Goal: Information Seeking & Learning: Learn about a topic

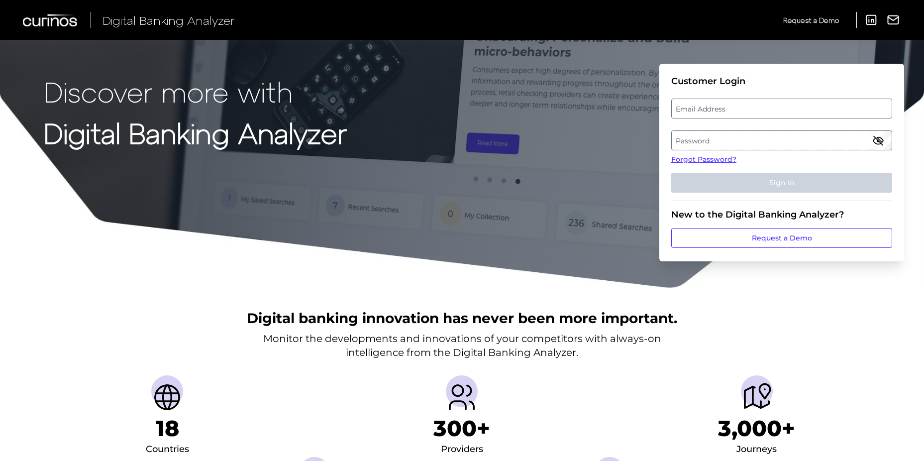
click at [694, 109] on label "Email Address" at bounding box center [780, 108] width 219 height 18
click at [694, 109] on input "email" at bounding box center [781, 108] width 221 height 20
paste input "csltrajus@penfed.org"
type input "csltrajus@penfed.org"
click at [717, 135] on label "Password" at bounding box center [780, 140] width 219 height 18
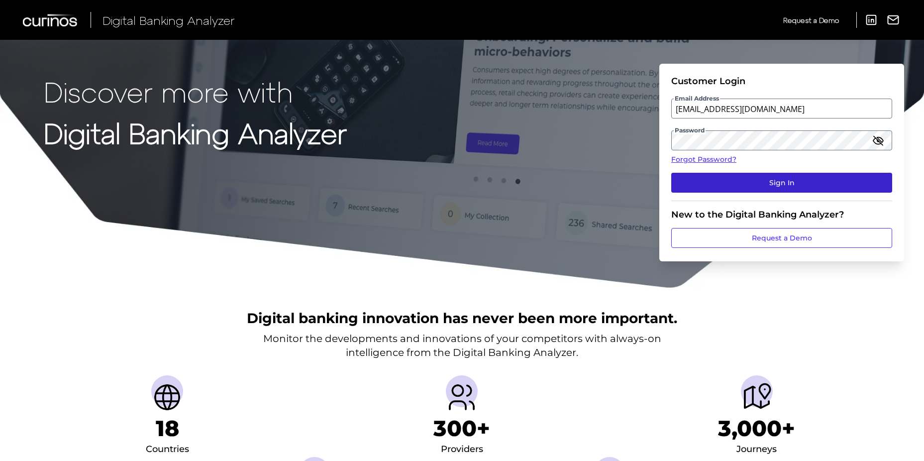
click at [787, 174] on button "Sign In" at bounding box center [781, 183] width 221 height 20
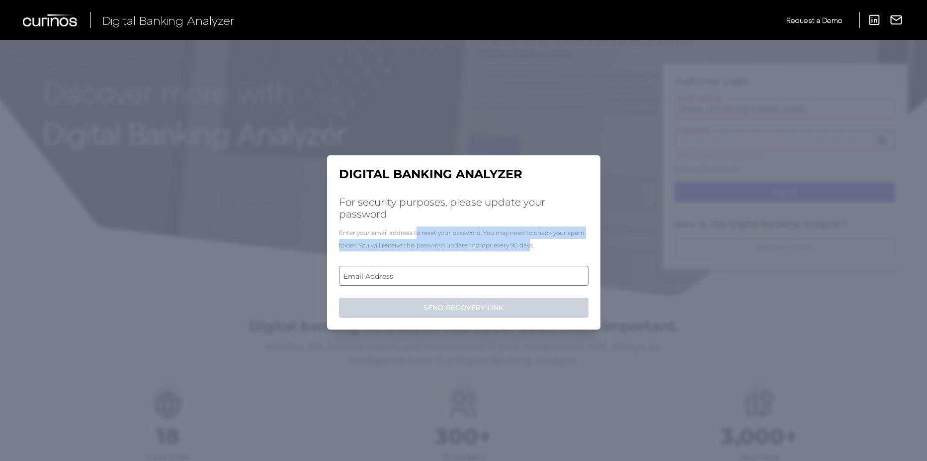
drag, startPoint x: 415, startPoint y: 234, endPoint x: 531, endPoint y: 241, distance: 115.6
click at [531, 241] on div "Enter your email address to reset your password. You may need to check your spa…" at bounding box center [464, 238] width 250 height 25
drag, startPoint x: 531, startPoint y: 241, endPoint x: 529, endPoint y: 247, distance: 6.3
click at [529, 247] on div "Enter your email address to reset your password. You may need to check your spa…" at bounding box center [464, 238] width 250 height 25
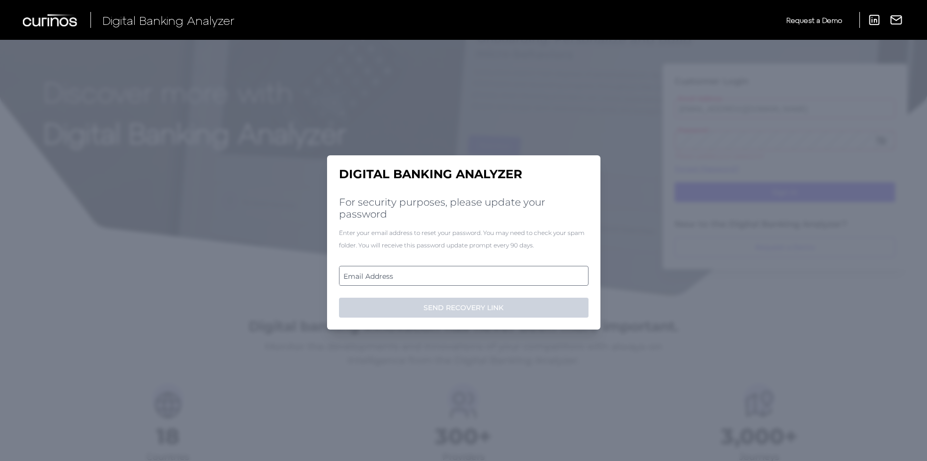
click at [511, 278] on label "Email Address" at bounding box center [464, 276] width 248 height 18
click at [511, 278] on input "email" at bounding box center [464, 276] width 250 height 20
paste input "csltrajus@penfed.org"
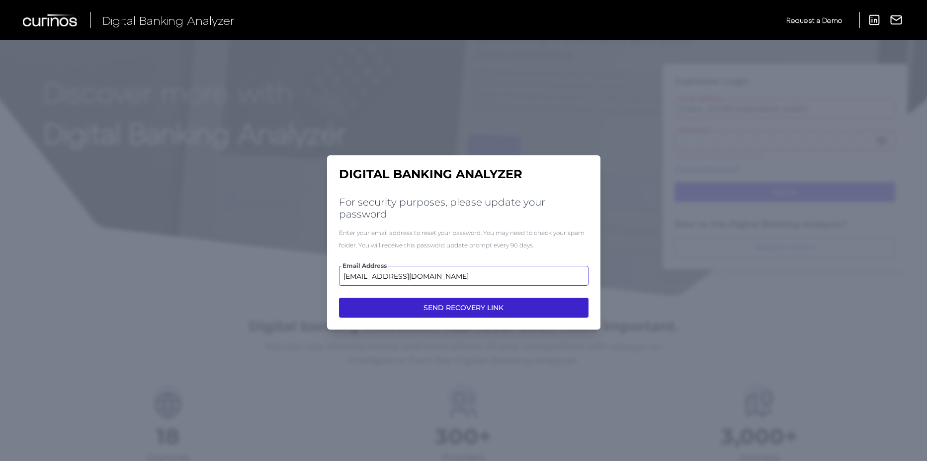
type input "csltrajus@penfed.org"
click at [460, 303] on button "SEND RECOVERY LINK" at bounding box center [464, 307] width 250 height 20
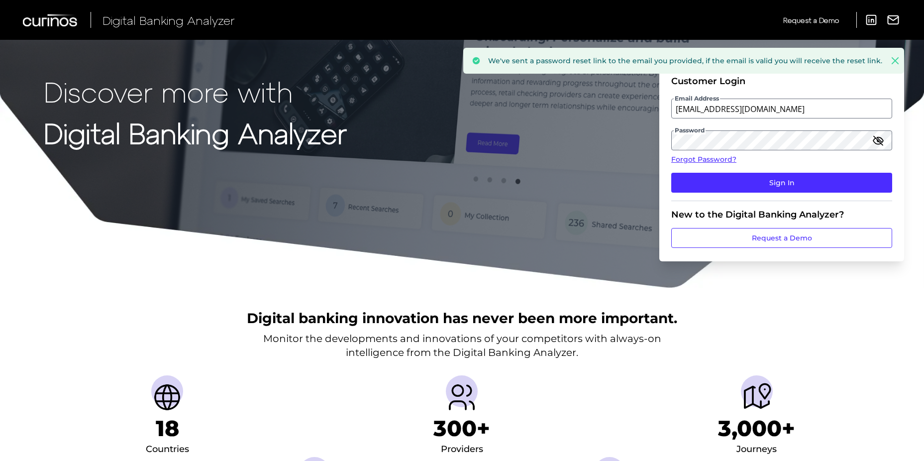
click at [895, 61] on icon at bounding box center [895, 61] width 6 height 6
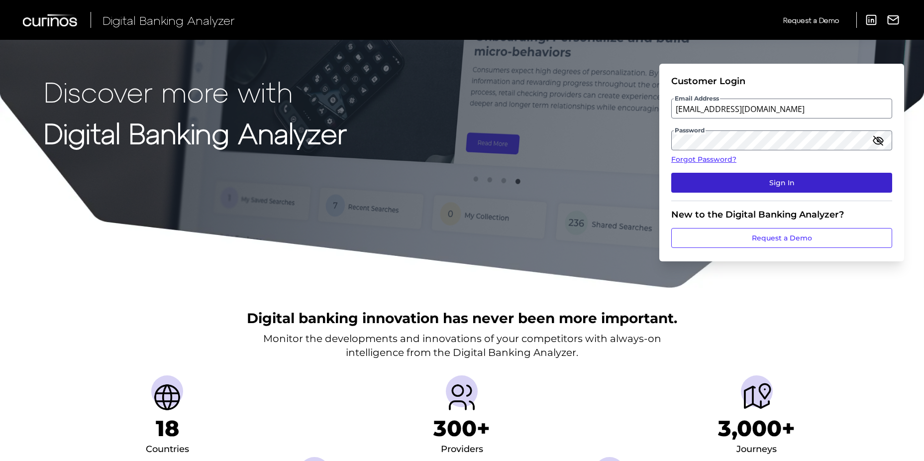
click at [769, 178] on button "Sign In" at bounding box center [781, 183] width 221 height 20
drag, startPoint x: 711, startPoint y: 108, endPoint x: 593, endPoint y: 164, distance: 131.0
click at [593, 164] on div "Discover more with Digital Banking Analyzer Customer Login Email Address csltra…" at bounding box center [462, 144] width 924 height 288
click at [720, 185] on button "Sign In" at bounding box center [781, 183] width 221 height 20
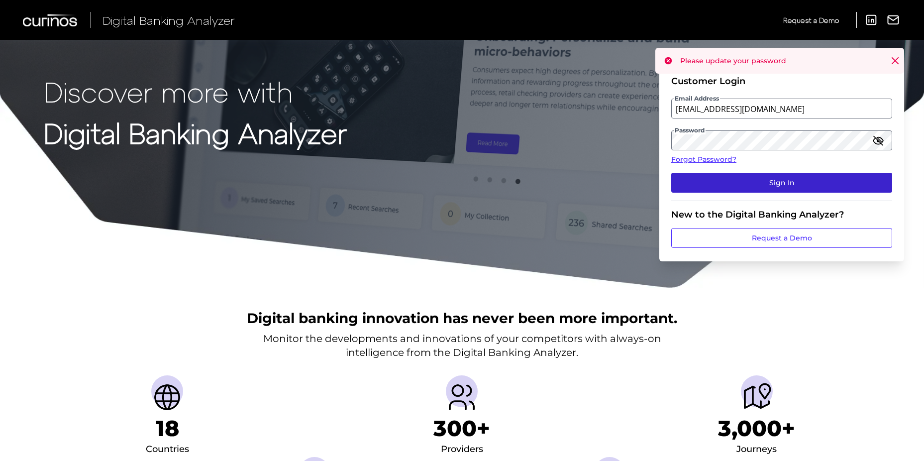
drag, startPoint x: 431, startPoint y: 124, endPoint x: 737, endPoint y: 175, distance: 310.0
click at [737, 175] on button "Sign In" at bounding box center [781, 183] width 221 height 20
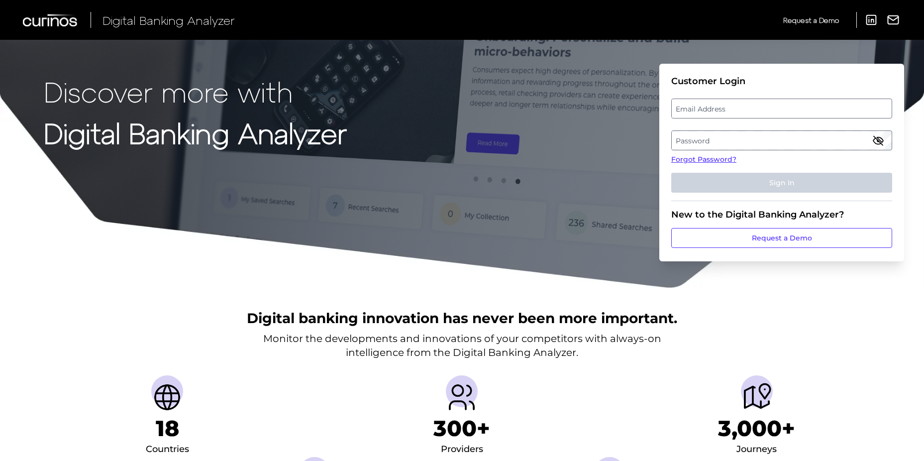
click at [775, 109] on label "Email Address" at bounding box center [780, 108] width 219 height 18
click at [775, 109] on input "email" at bounding box center [781, 108] width 221 height 20
type input "[EMAIL_ADDRESS][PERSON_NAME][DOMAIN_NAME]"
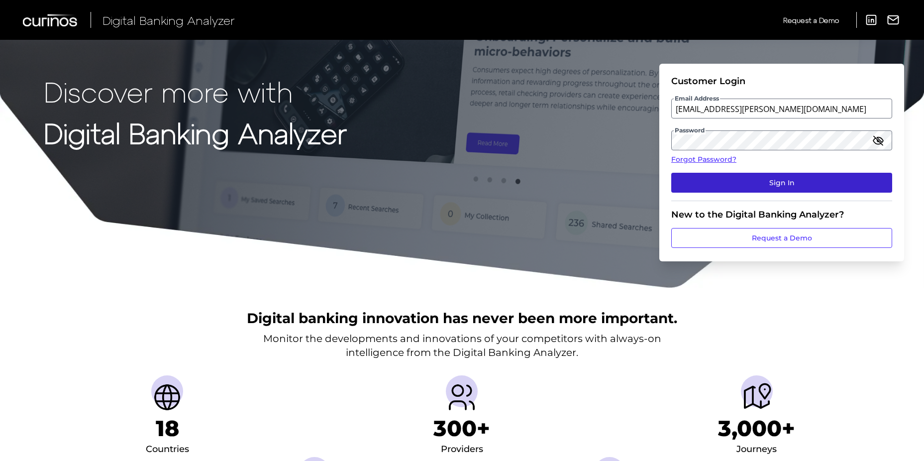
click at [805, 176] on button "Sign In" at bounding box center [781, 183] width 221 height 20
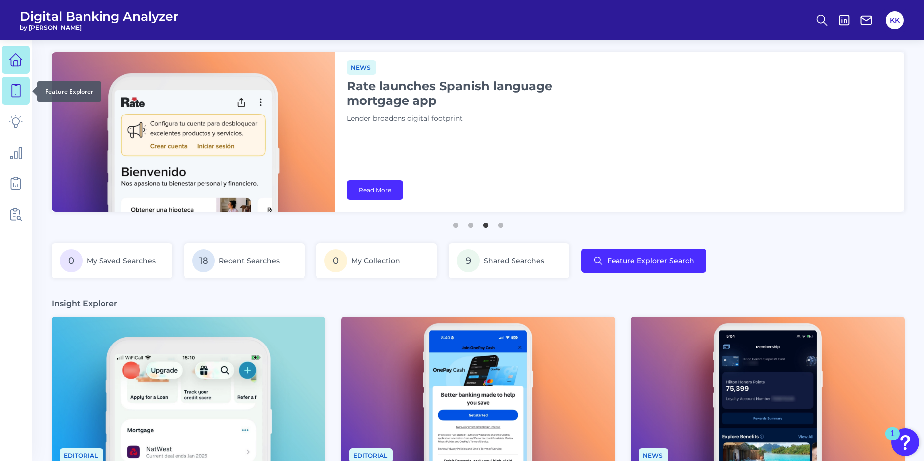
click at [25, 91] on link at bounding box center [16, 91] width 28 height 28
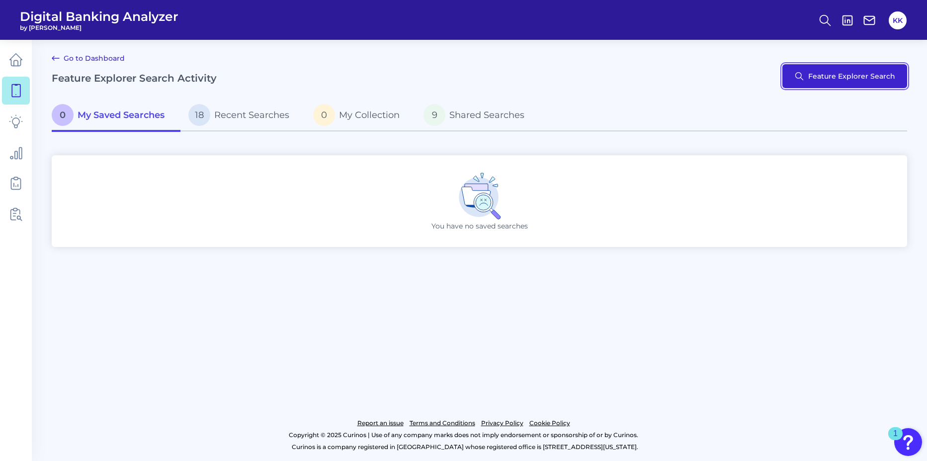
click at [823, 78] on button "Feature Explorer Search" at bounding box center [845, 76] width 125 height 24
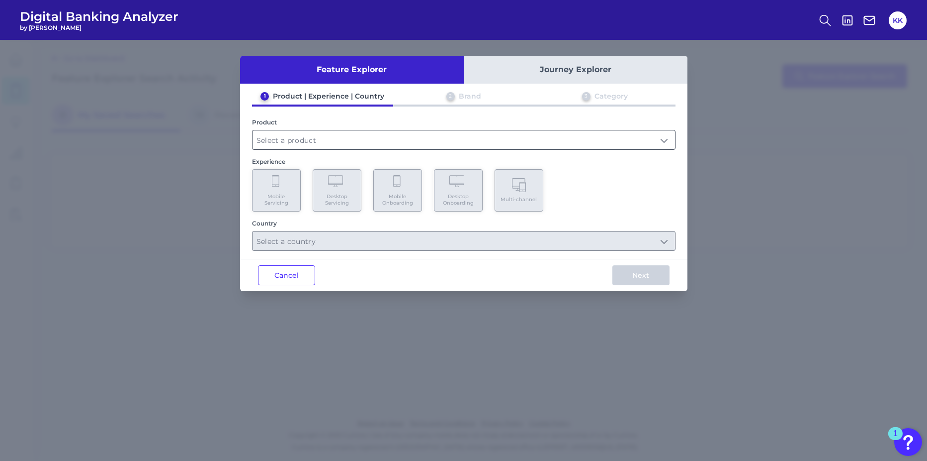
click at [319, 136] on input "text" at bounding box center [464, 139] width 423 height 19
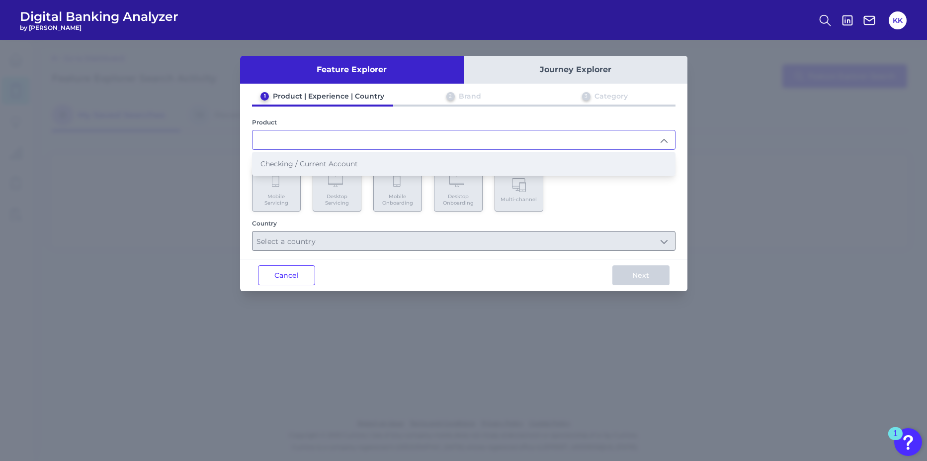
click at [309, 164] on span "Checking / Current Account" at bounding box center [309, 163] width 97 height 9
type input "Checking / Current Account"
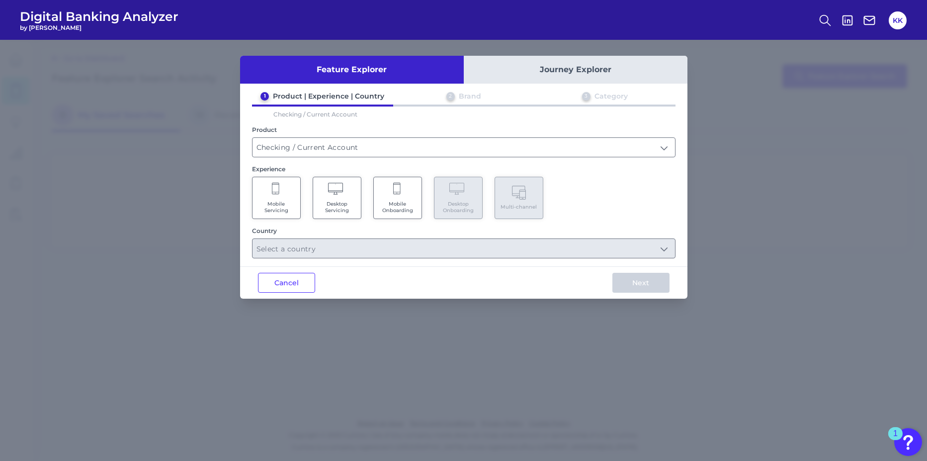
click at [345, 193] on icon at bounding box center [336, 190] width 17 height 14
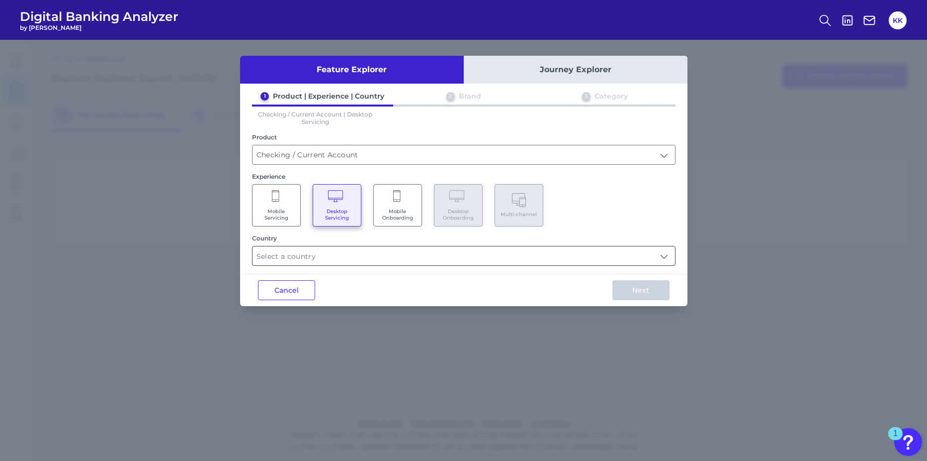
click at [469, 246] on div at bounding box center [464, 256] width 424 height 20
click at [352, 245] on div "Country" at bounding box center [464, 249] width 424 height 31
click at [323, 243] on div "Country" at bounding box center [464, 249] width 424 height 31
click at [305, 252] on input "text" at bounding box center [464, 255] width 423 height 19
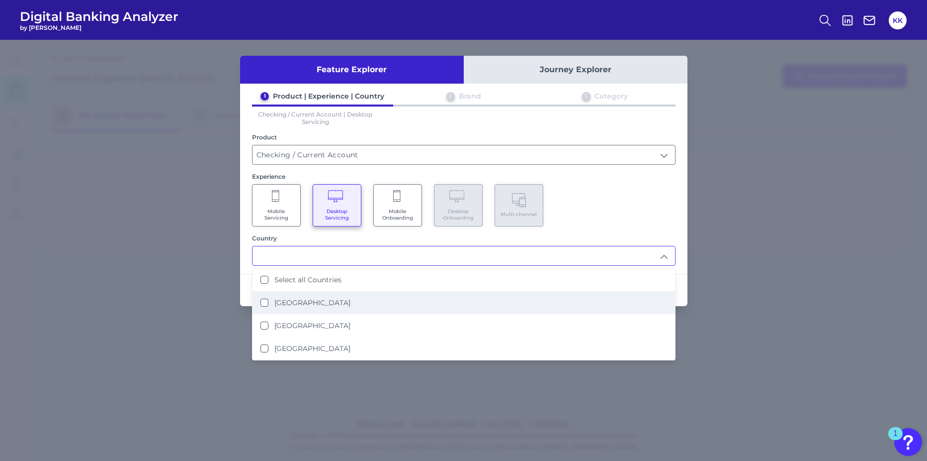
click at [264, 301] on States "[GEOGRAPHIC_DATA]" at bounding box center [265, 302] width 8 height 8
type input "[GEOGRAPHIC_DATA]"
click at [623, 203] on div "Mobile Servicing Desktop Servicing Mobile Onboarding Desktop Onboarding Multi-c…" at bounding box center [464, 205] width 424 height 42
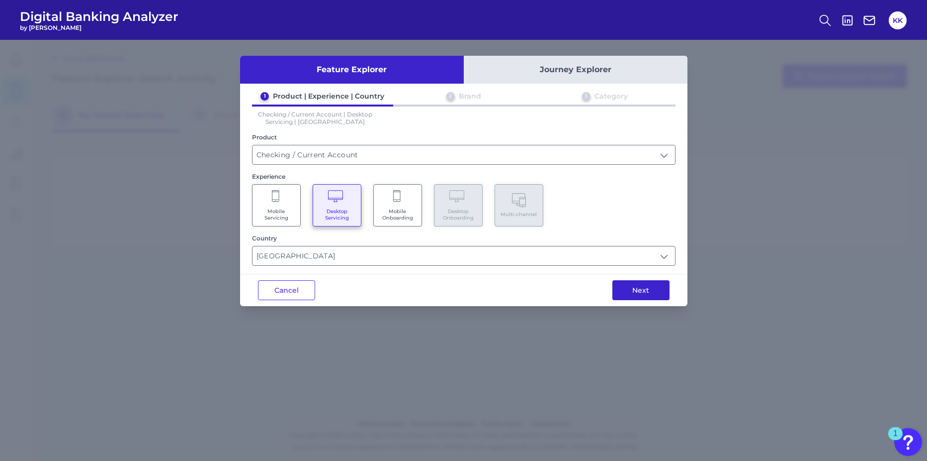
click at [645, 294] on button "Next" at bounding box center [641, 290] width 57 height 20
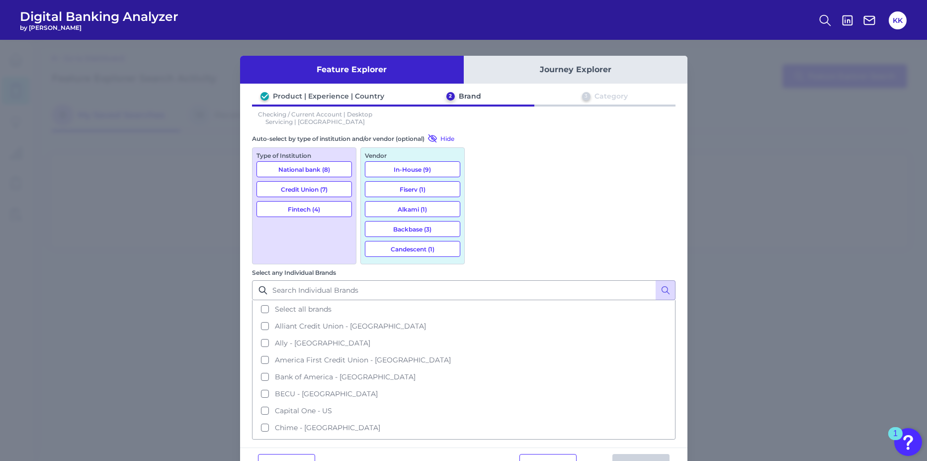
click at [292, 171] on button "National bank (8)" at bounding box center [304, 169] width 95 height 16
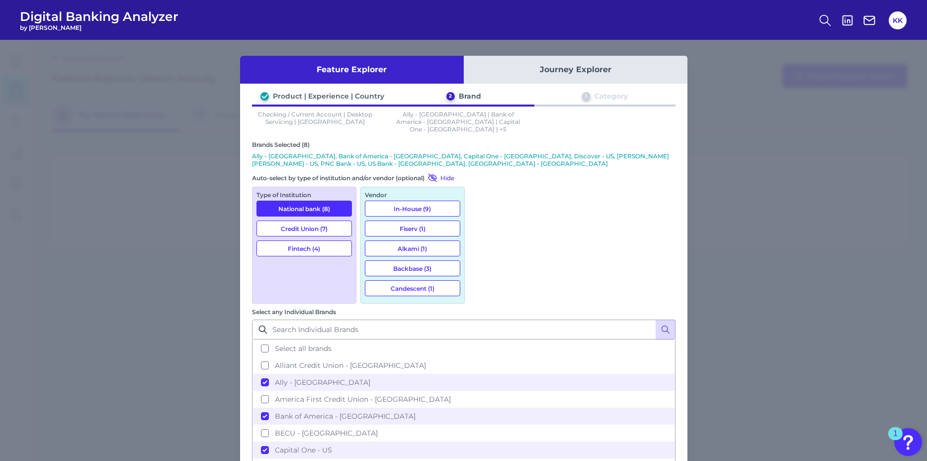
click at [310, 220] on button "Credit Union (7)" at bounding box center [304, 228] width 95 height 16
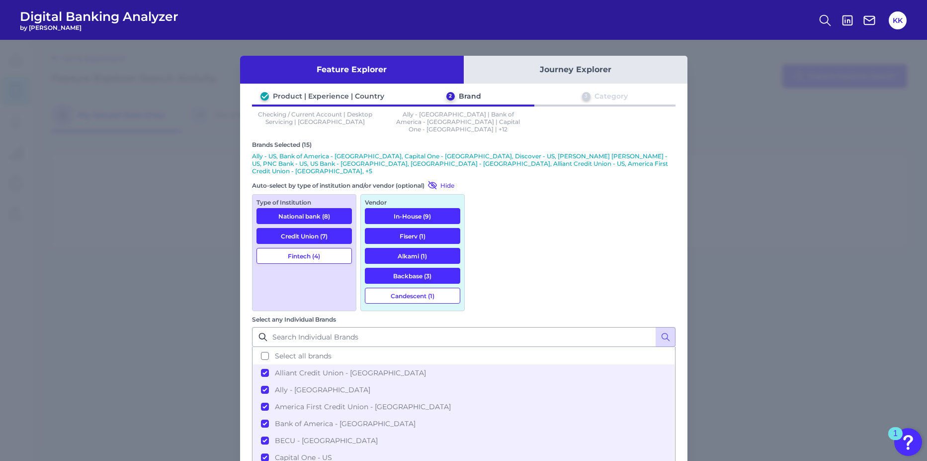
click at [318, 248] on button "Fintech (4)" at bounding box center [304, 256] width 95 height 16
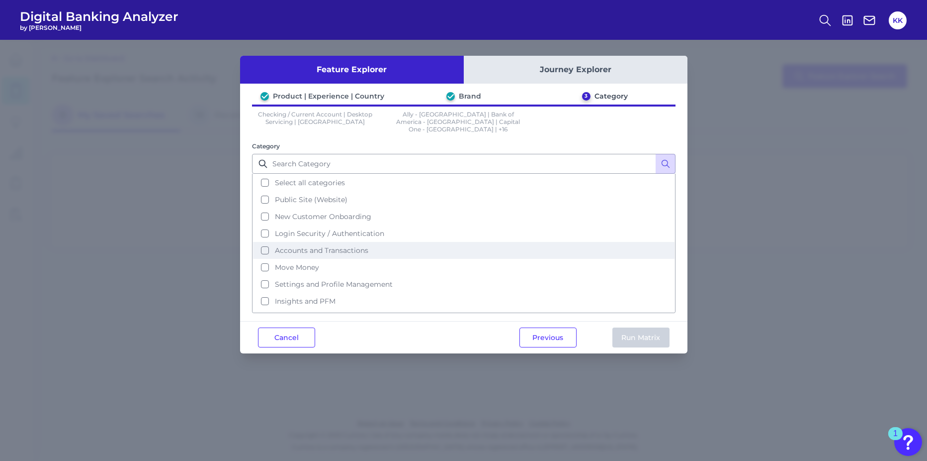
click at [267, 243] on button "Accounts and Transactions" at bounding box center [464, 250] width 422 height 17
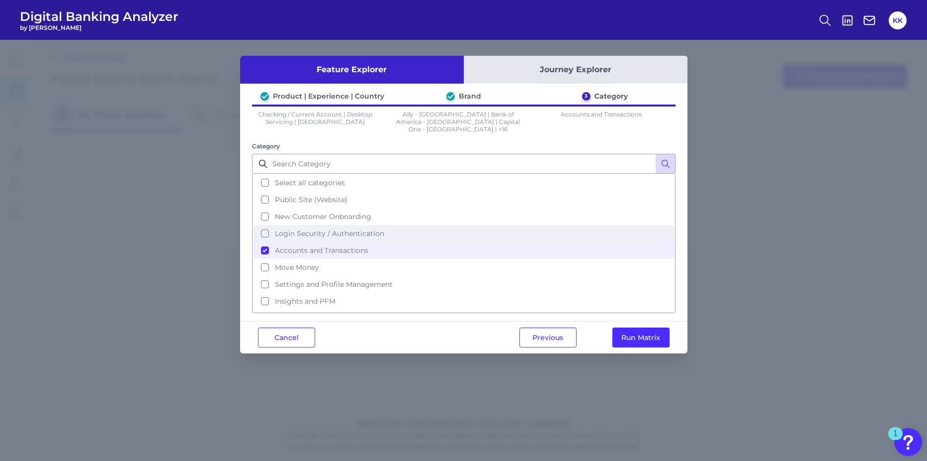
scroll to position [48, 0]
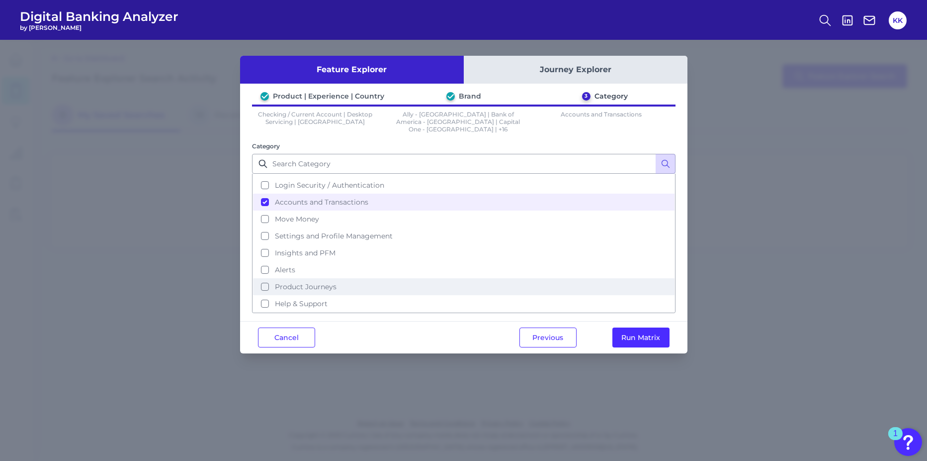
click at [265, 278] on button "Product Journeys" at bounding box center [464, 286] width 422 height 17
click at [619, 336] on button "Run Matrix" at bounding box center [641, 337] width 57 height 20
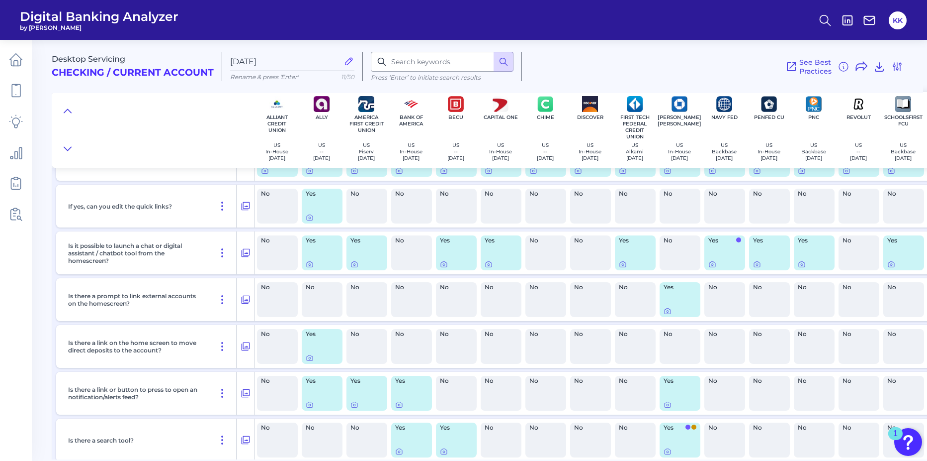
scroll to position [1144, 0]
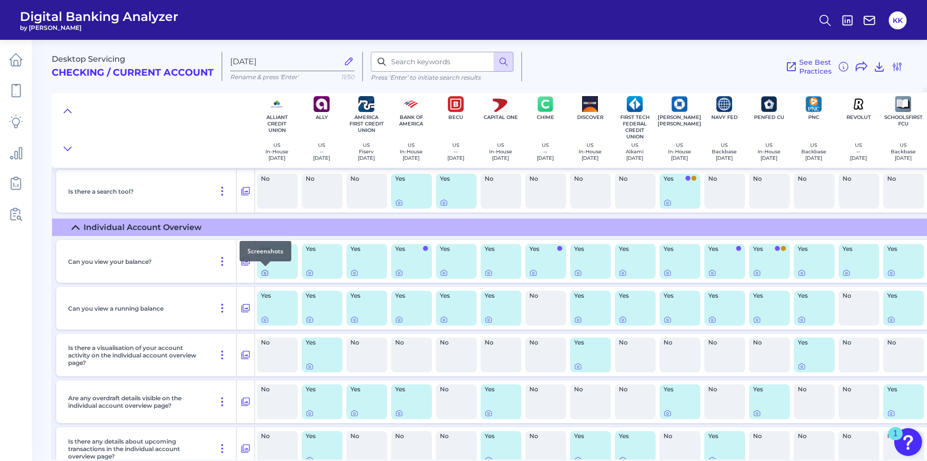
click at [266, 274] on icon at bounding box center [265, 273] width 2 height 2
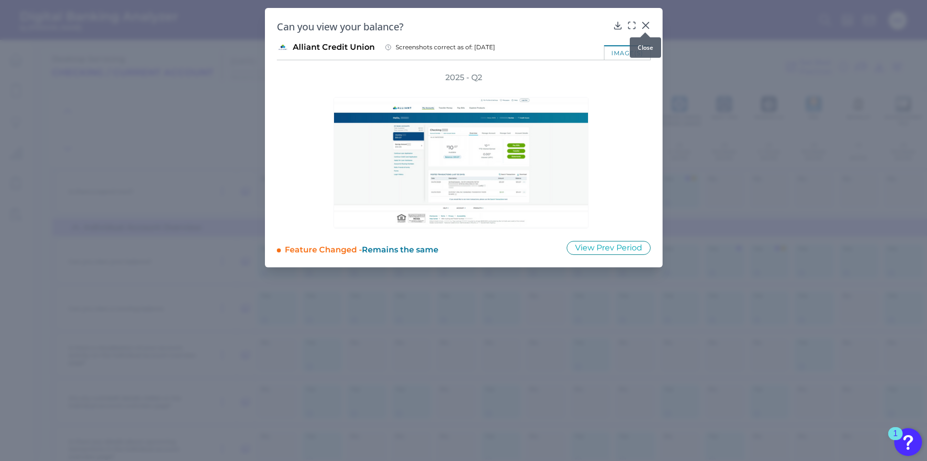
click at [648, 23] on icon at bounding box center [646, 25] width 10 height 10
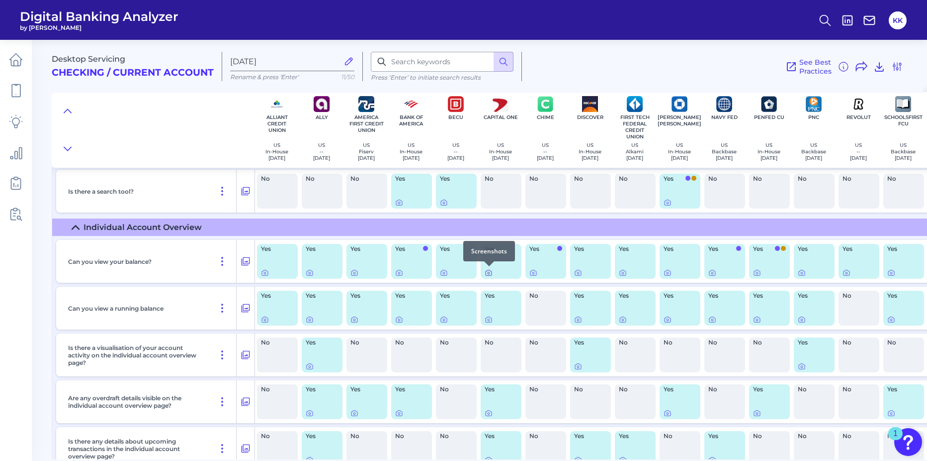
click at [491, 273] on icon at bounding box center [489, 273] width 8 height 8
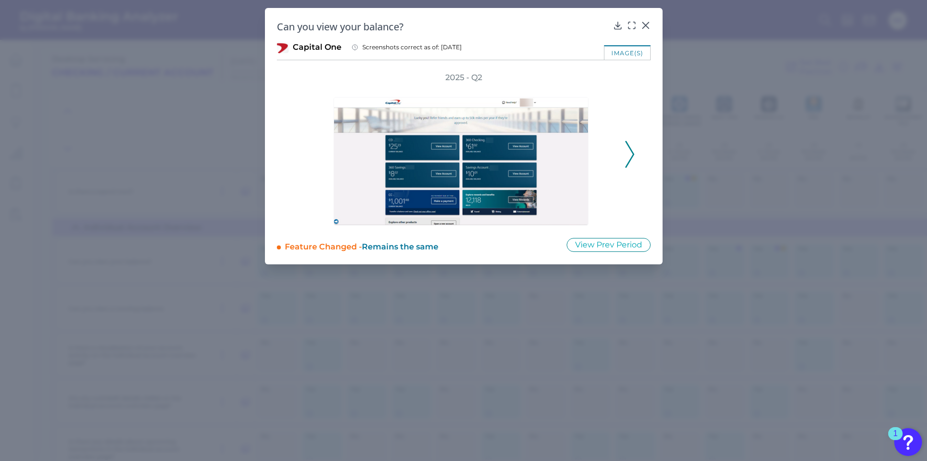
click at [629, 167] on icon at bounding box center [630, 154] width 9 height 27
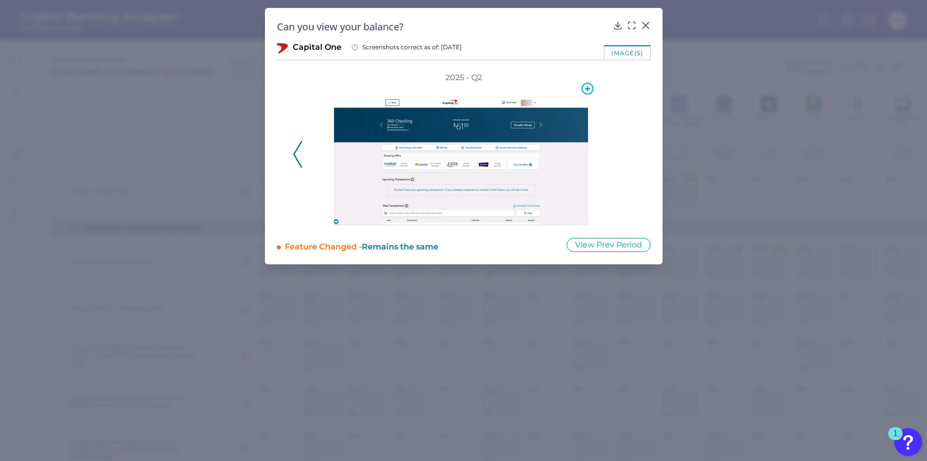
click at [520, 140] on img at bounding box center [461, 161] width 255 height 128
click at [633, 22] on icon at bounding box center [632, 25] width 10 height 10
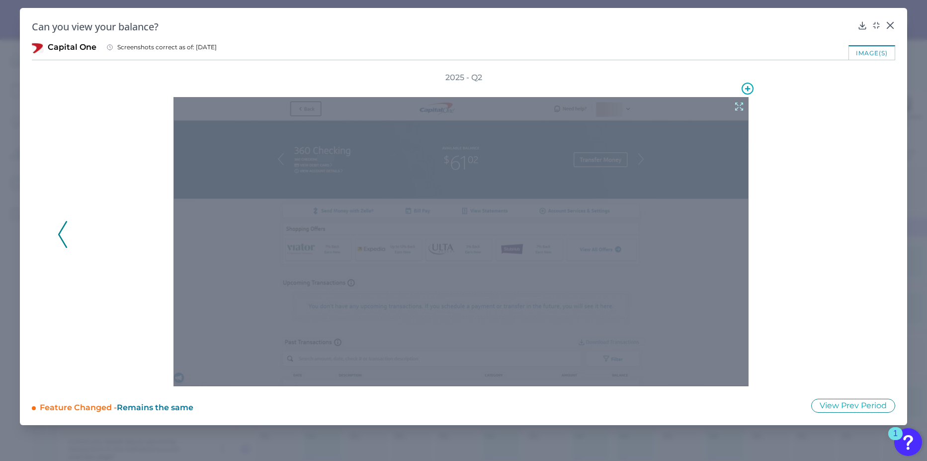
click at [735, 107] on icon at bounding box center [739, 106] width 11 height 11
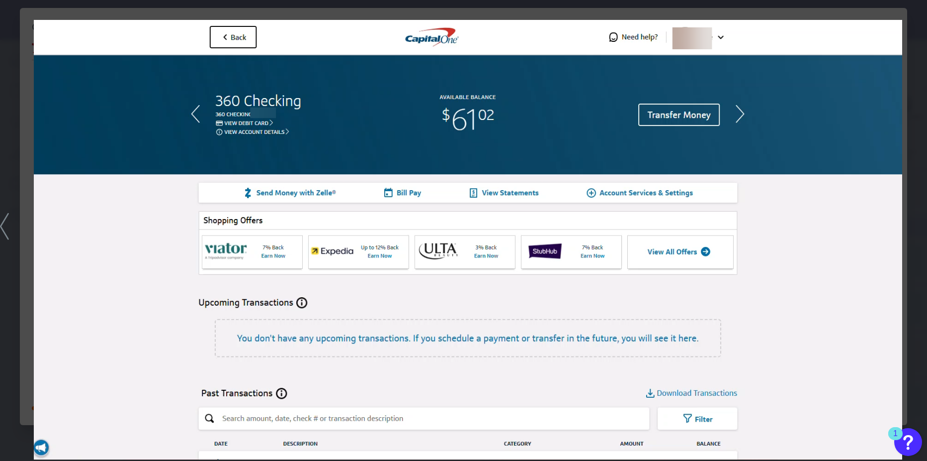
click at [912, 26] on div at bounding box center [463, 230] width 927 height 461
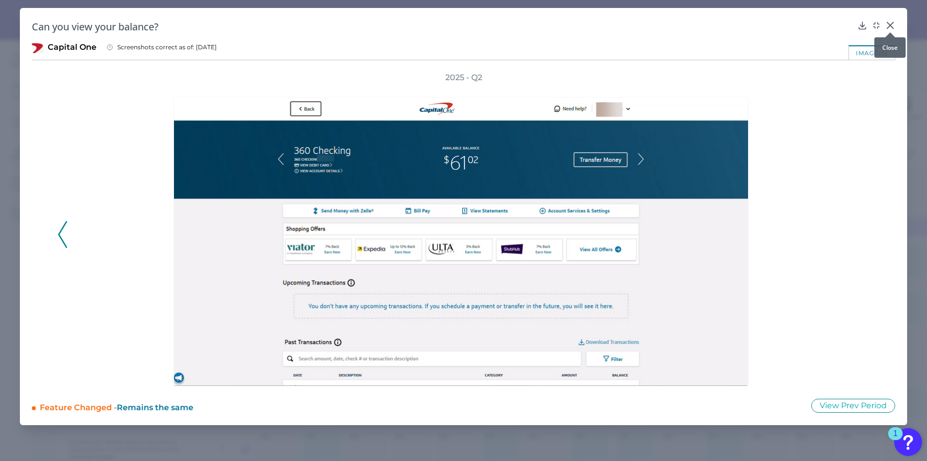
click at [894, 21] on icon at bounding box center [891, 25] width 10 height 10
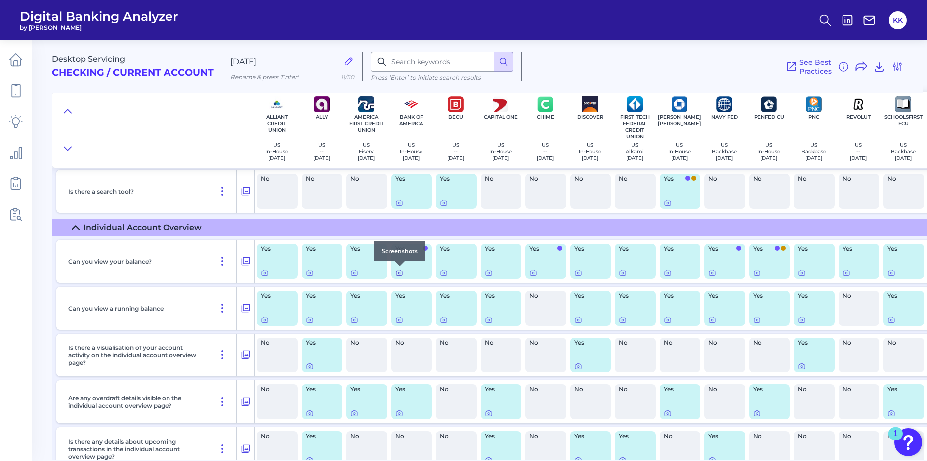
click at [397, 272] on icon at bounding box center [399, 273] width 8 height 8
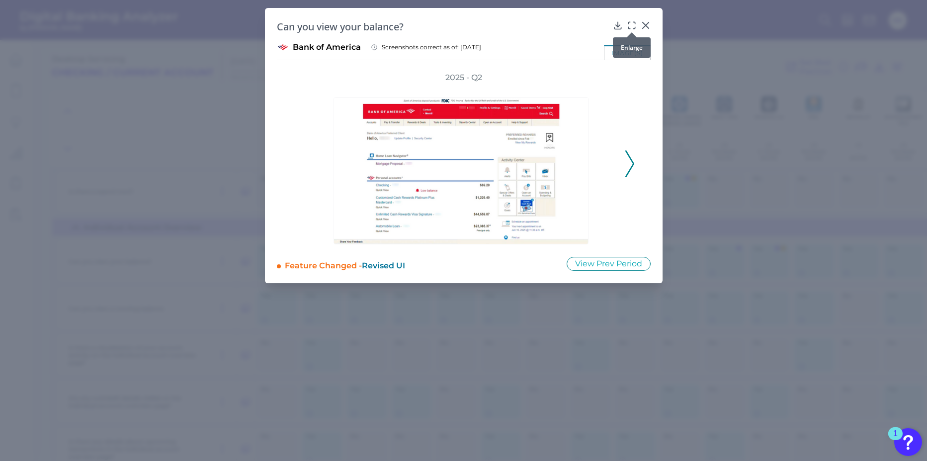
click at [631, 27] on div at bounding box center [632, 32] width 10 height 10
click at [630, 24] on icon at bounding box center [632, 25] width 10 height 10
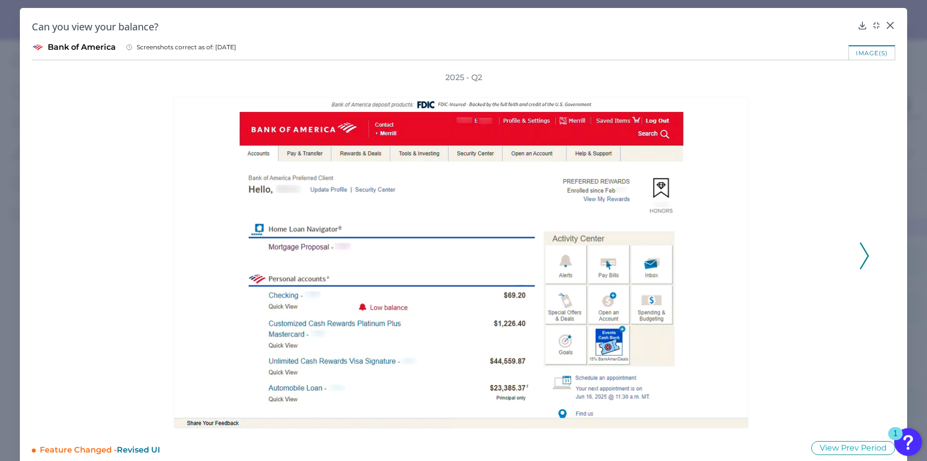
click at [861, 254] on icon at bounding box center [864, 255] width 9 height 27
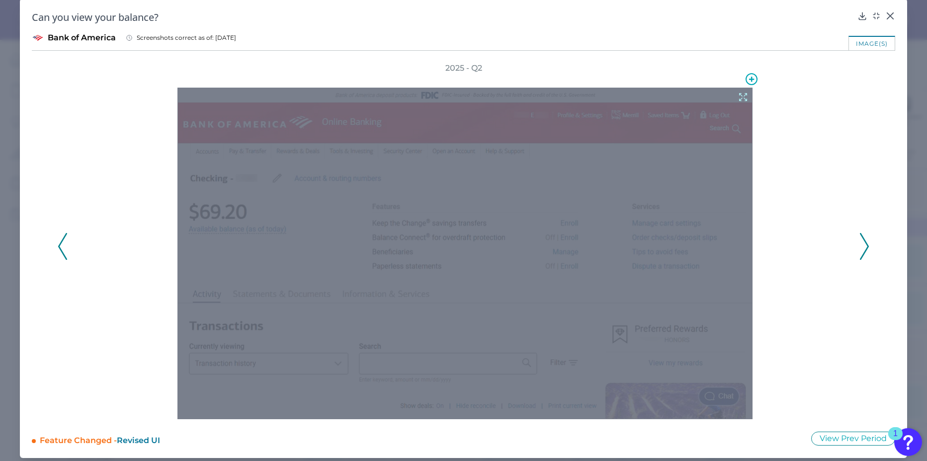
scroll to position [14, 0]
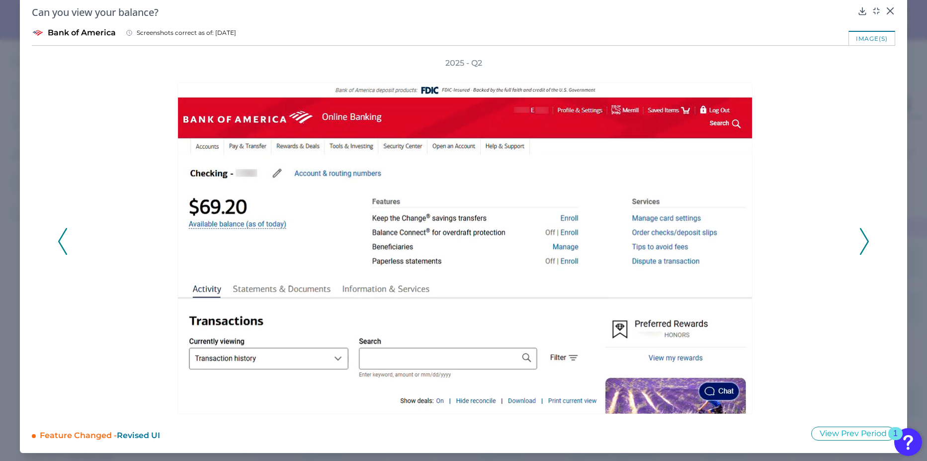
click at [861, 232] on polyline at bounding box center [864, 240] width 7 height 25
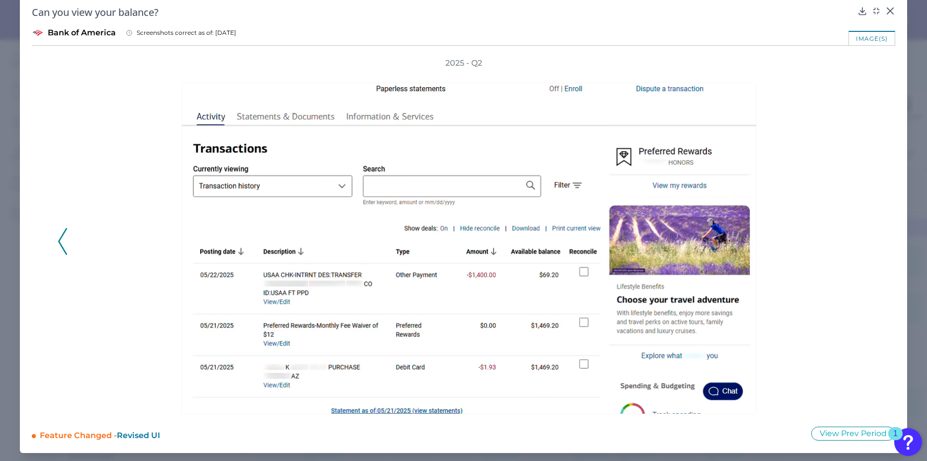
click at [59, 243] on polyline at bounding box center [62, 240] width 7 height 25
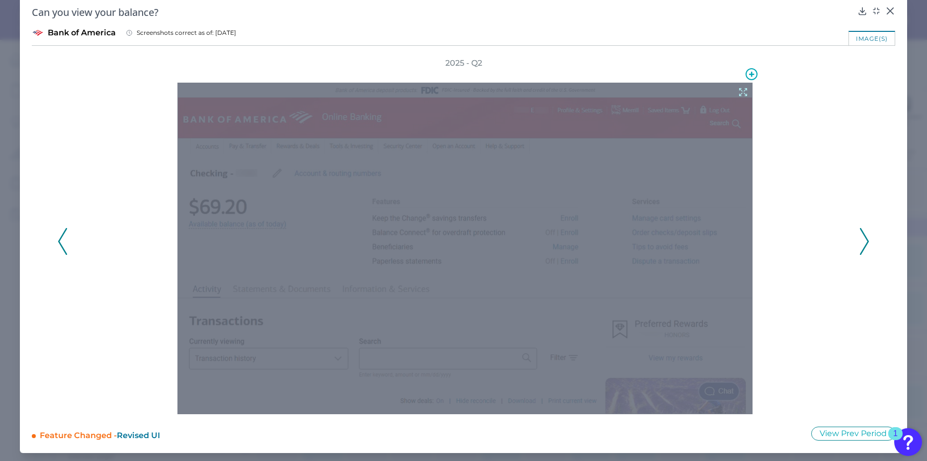
drag, startPoint x: 358, startPoint y: 218, endPoint x: 757, endPoint y: 212, distance: 399.9
click at [757, 212] on div at bounding box center [468, 241] width 778 height 345
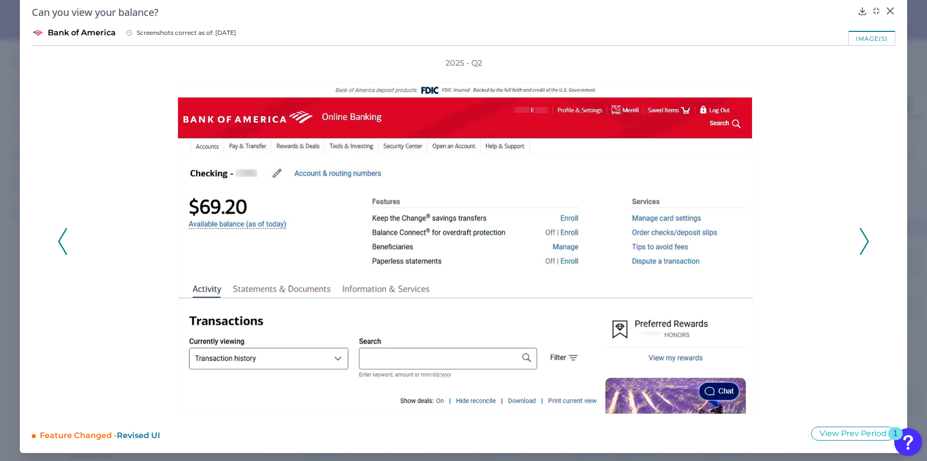
click at [855, 237] on div "2025 - Q2" at bounding box center [464, 236] width 812 height 356
click at [855, 241] on div "2025 - Q2" at bounding box center [464, 236] width 812 height 356
click at [861, 241] on icon at bounding box center [864, 241] width 9 height 27
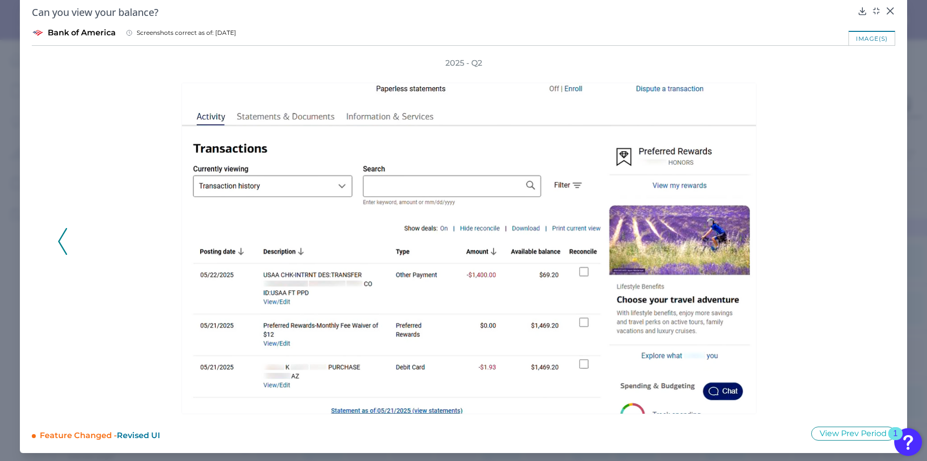
click at [861, 241] on div "2025 - Q2" at bounding box center [464, 236] width 812 height 356
click at [62, 235] on polyline at bounding box center [62, 240] width 7 height 25
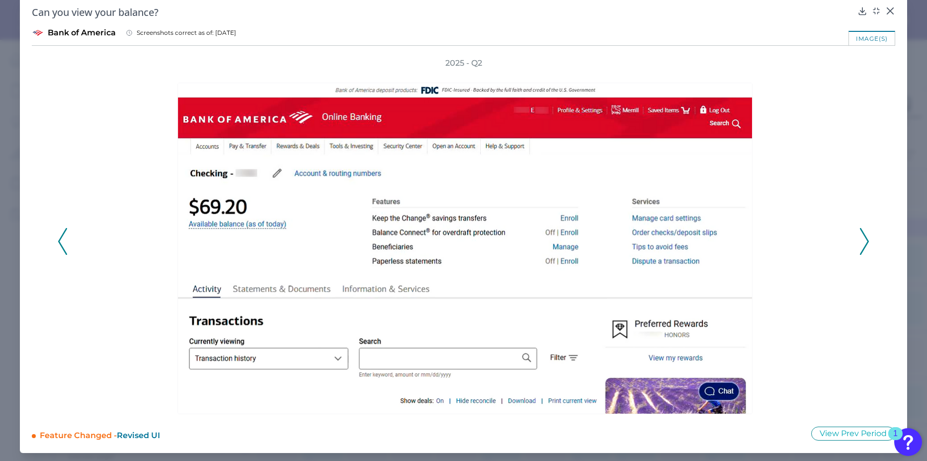
drag, startPoint x: 191, startPoint y: 207, endPoint x: 804, endPoint y: 133, distance: 617.6
click at [804, 133] on div at bounding box center [468, 241] width 778 height 345
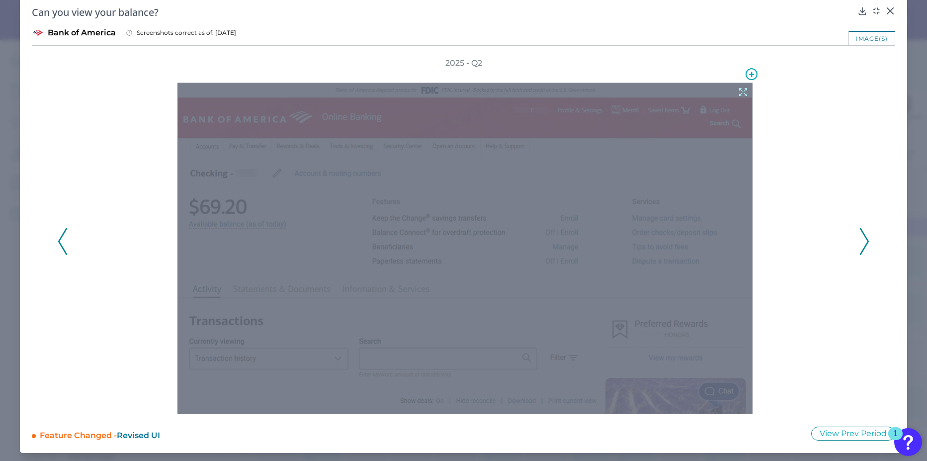
click at [738, 91] on icon at bounding box center [743, 92] width 11 height 11
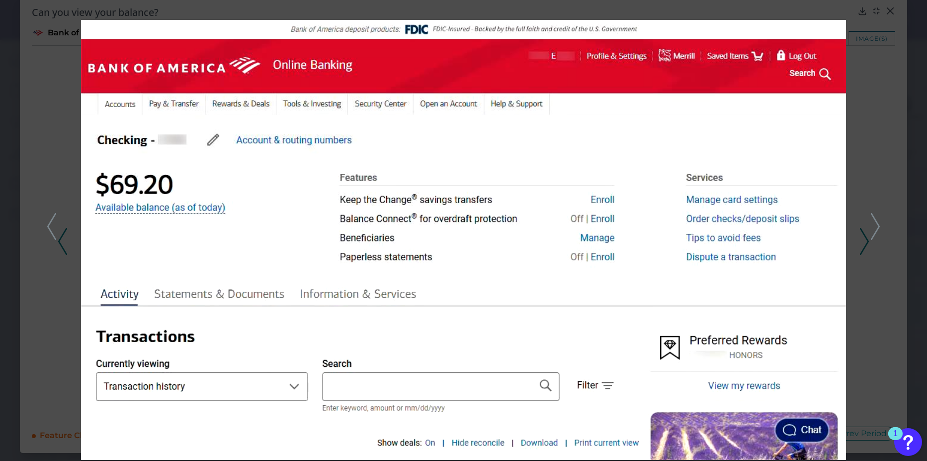
click at [867, 90] on div at bounding box center [463, 230] width 927 height 461
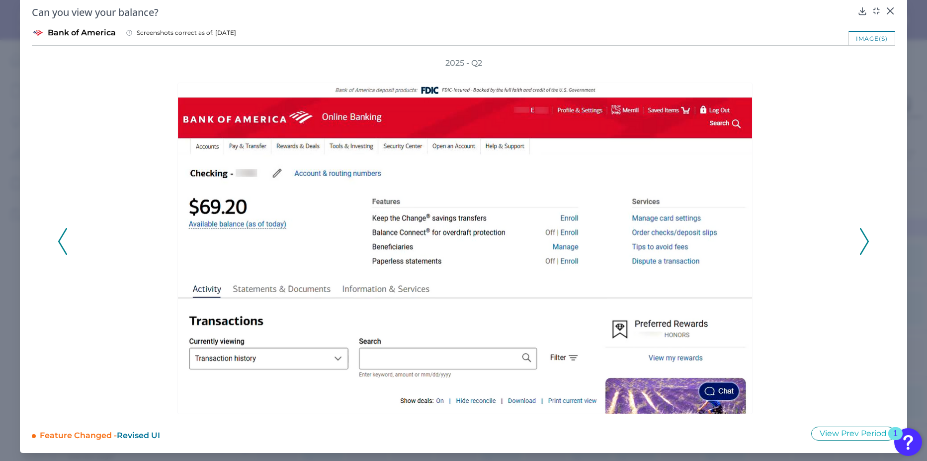
click at [889, 9] on icon at bounding box center [891, 11] width 6 height 6
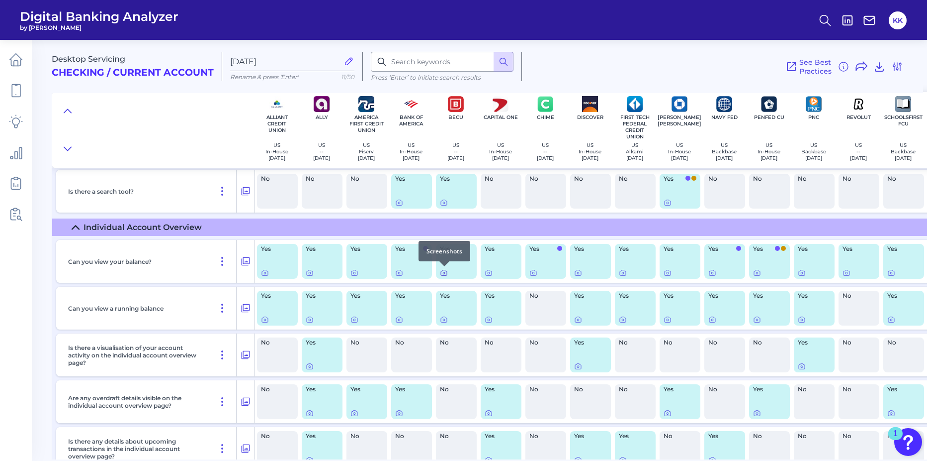
click at [442, 274] on icon at bounding box center [444, 273] width 8 height 8
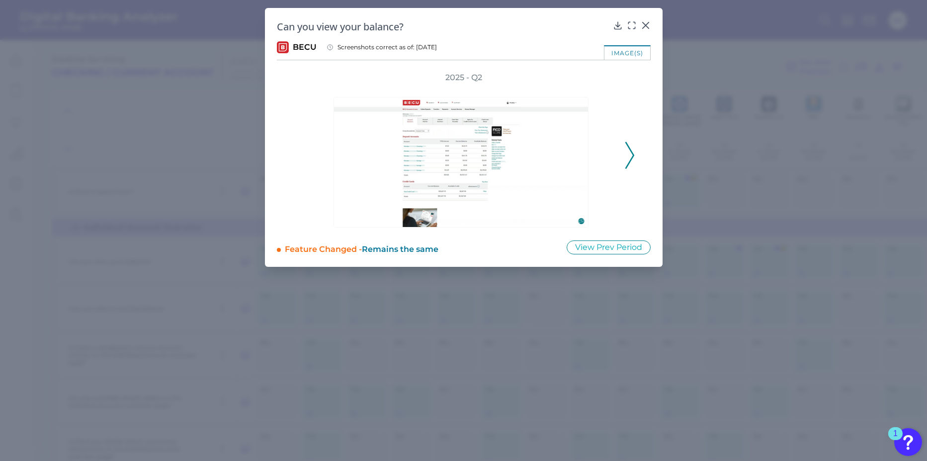
click at [629, 152] on icon at bounding box center [630, 155] width 9 height 27
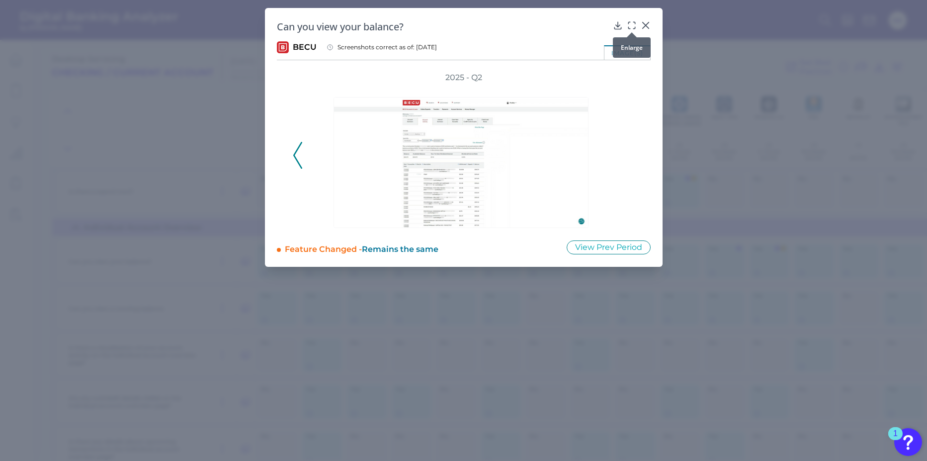
click at [632, 25] on icon at bounding box center [632, 25] width 10 height 10
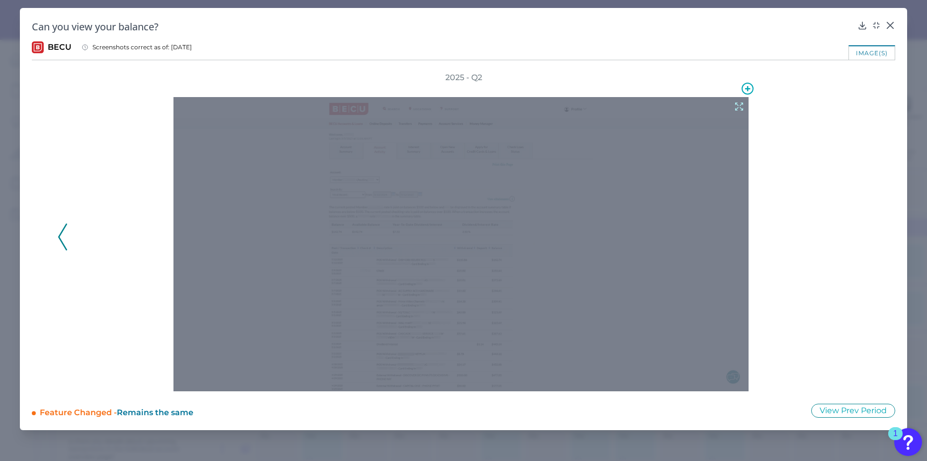
click at [740, 104] on icon at bounding box center [739, 106] width 11 height 11
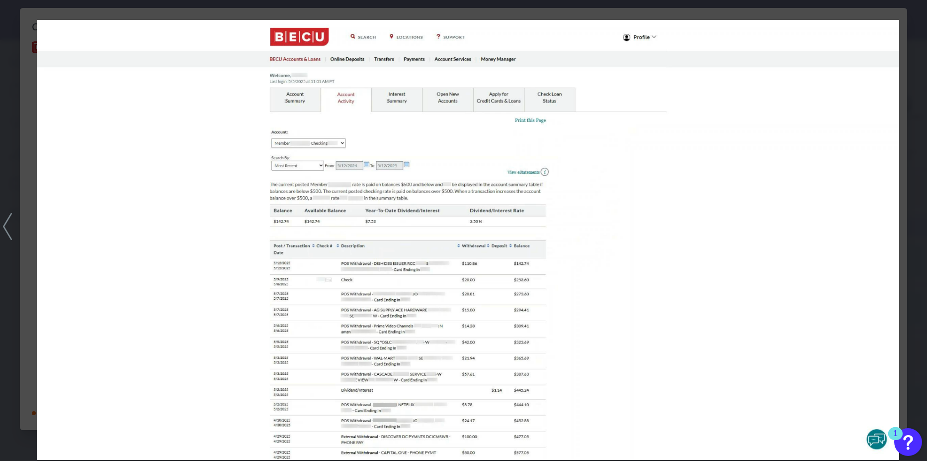
click at [899, 35] on img at bounding box center [468, 240] width 862 height 440
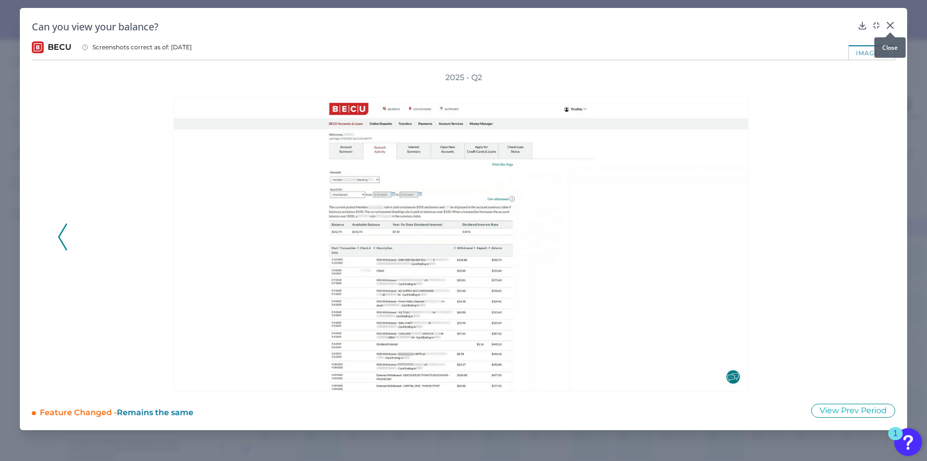
click at [888, 27] on body "Digital Banking Analyzer by Curinos KK Desktop Servicing Checking / Current Acc…" at bounding box center [463, 230] width 927 height 461
click at [890, 25] on icon at bounding box center [891, 25] width 10 height 10
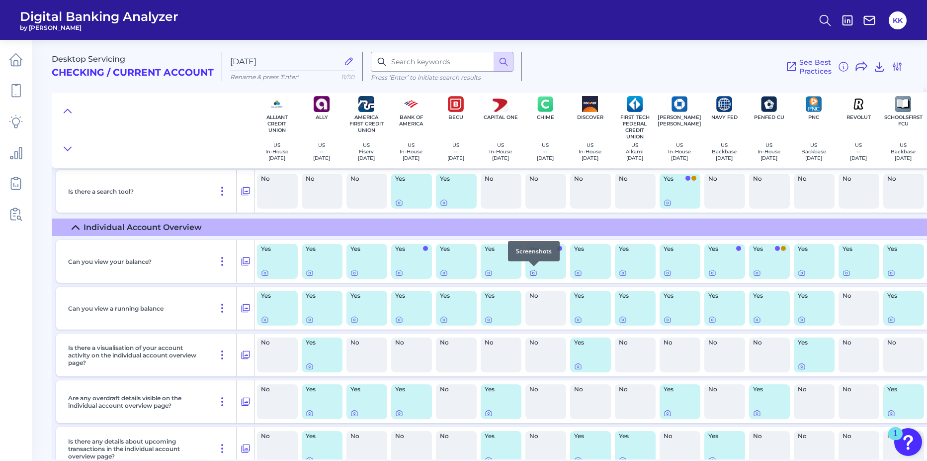
click at [535, 275] on icon at bounding box center [534, 272] width 6 height 5
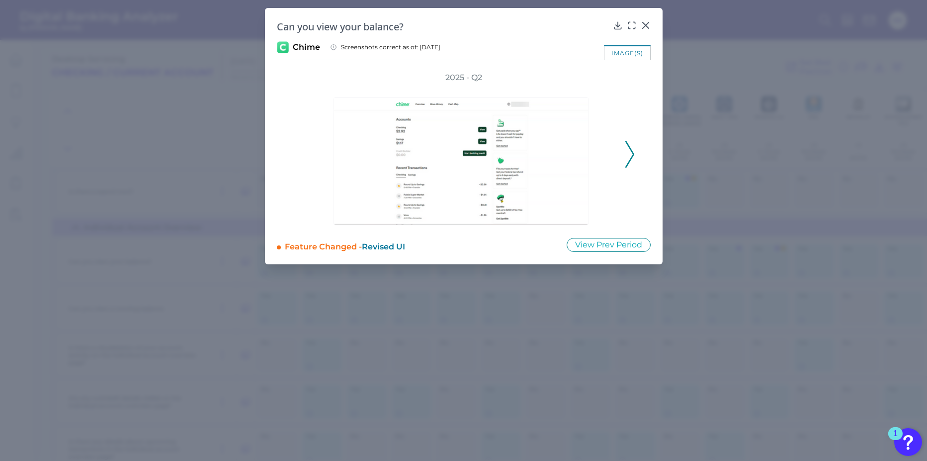
click at [626, 151] on icon at bounding box center [630, 154] width 9 height 27
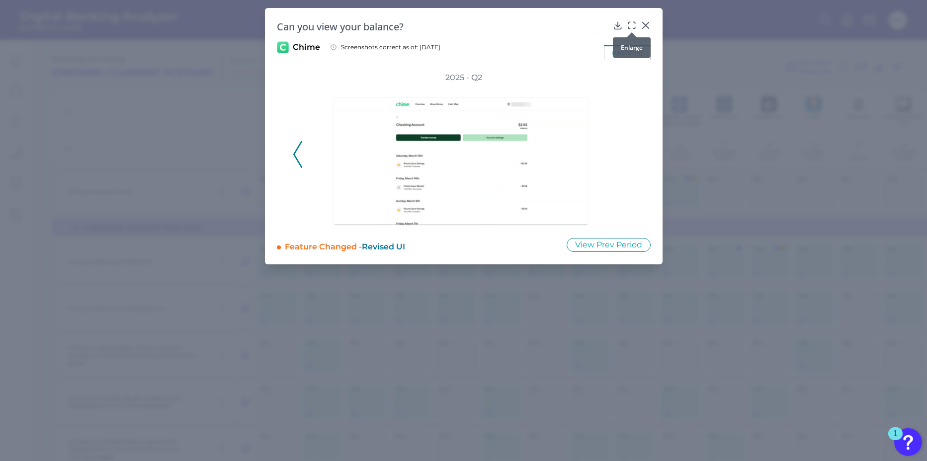
click at [631, 23] on icon at bounding box center [632, 25] width 10 height 10
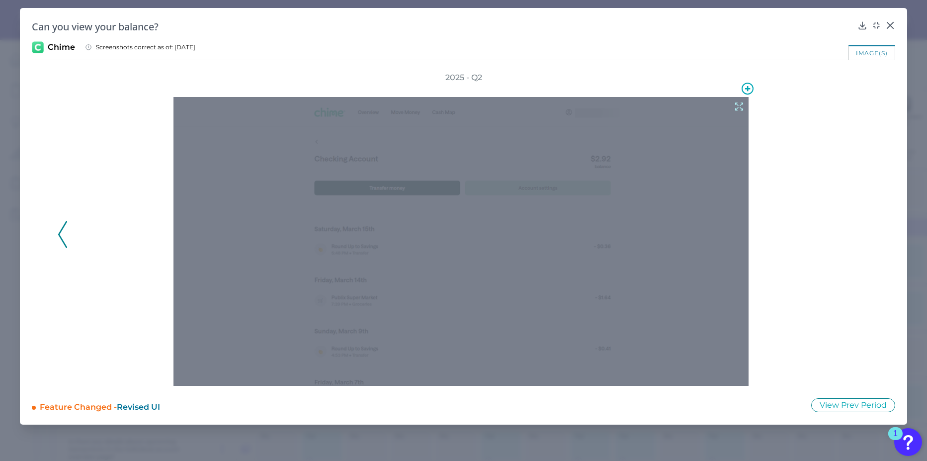
click at [736, 104] on icon at bounding box center [739, 106] width 7 height 7
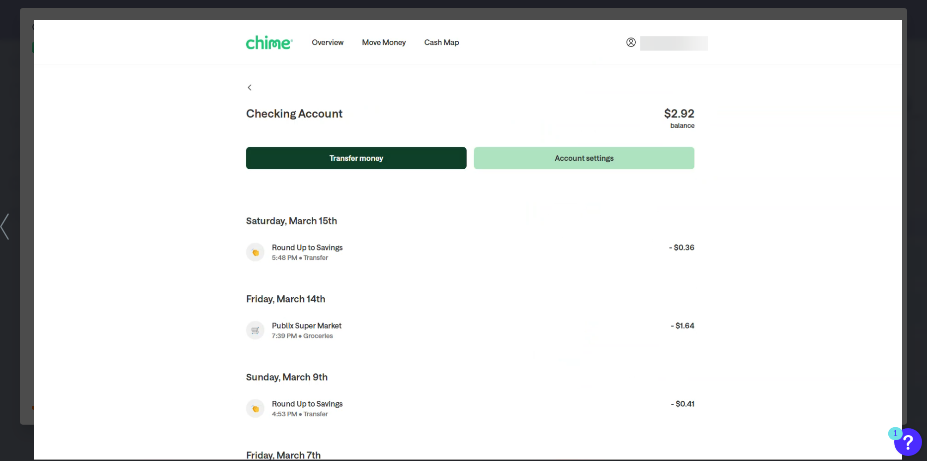
click at [877, 57] on img at bounding box center [468, 240] width 869 height 440
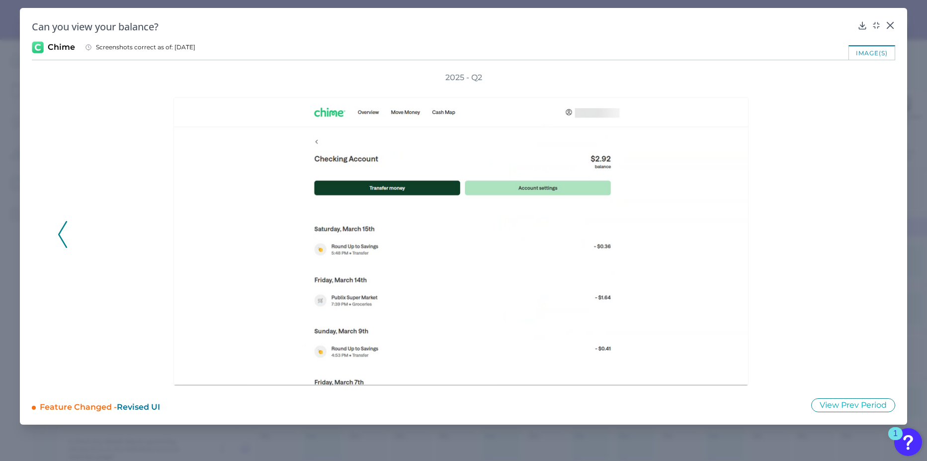
click at [893, 24] on icon at bounding box center [891, 25] width 10 height 10
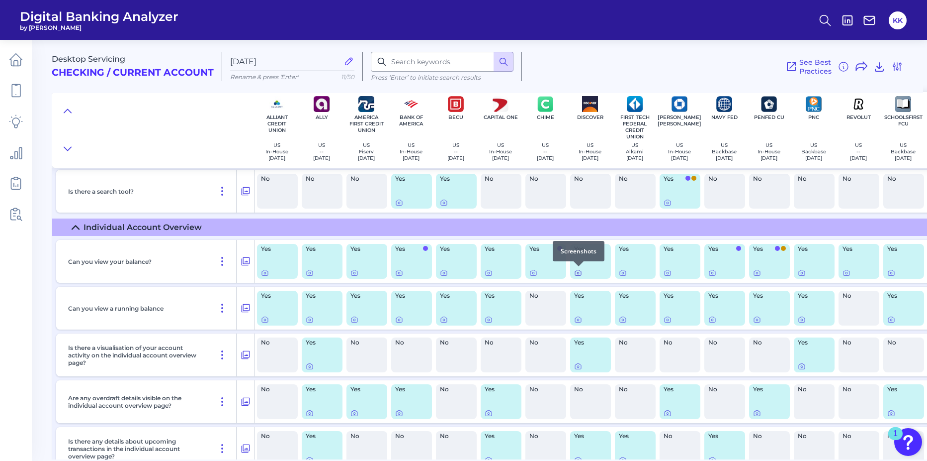
click at [581, 274] on icon at bounding box center [578, 273] width 8 height 8
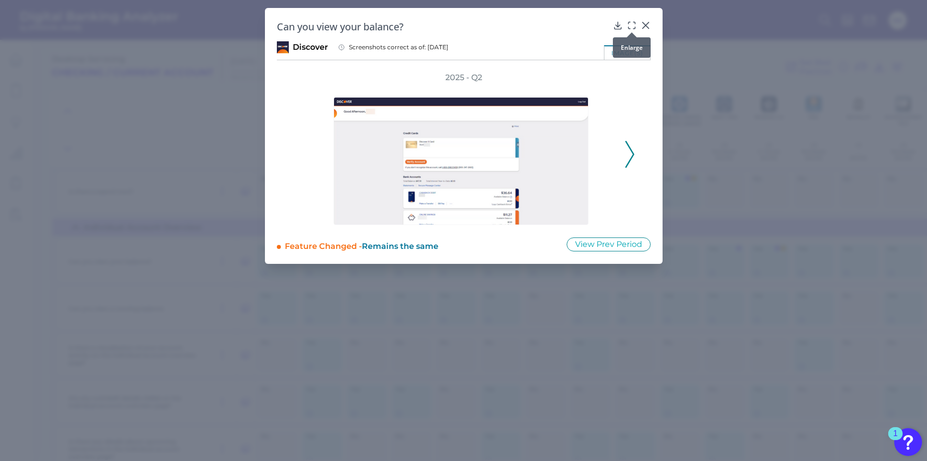
click at [634, 21] on icon at bounding box center [632, 25] width 10 height 10
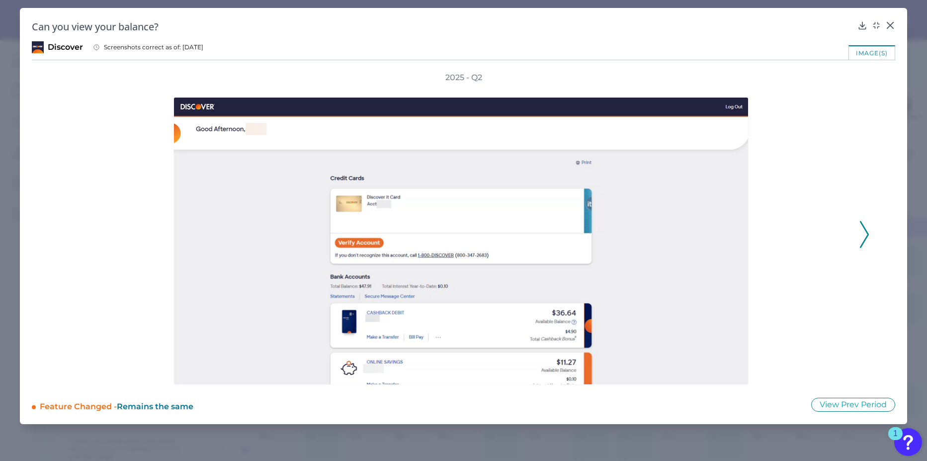
click at [863, 226] on icon at bounding box center [864, 234] width 9 height 27
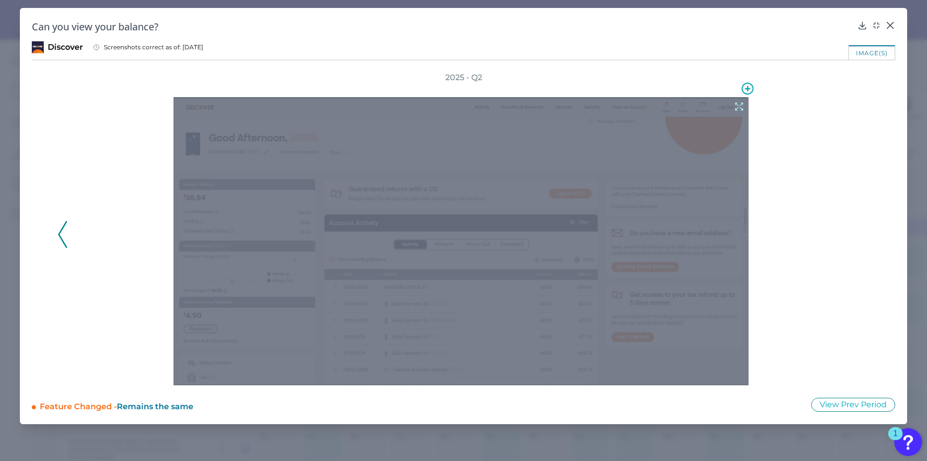
click at [739, 105] on icon at bounding box center [739, 106] width 11 height 11
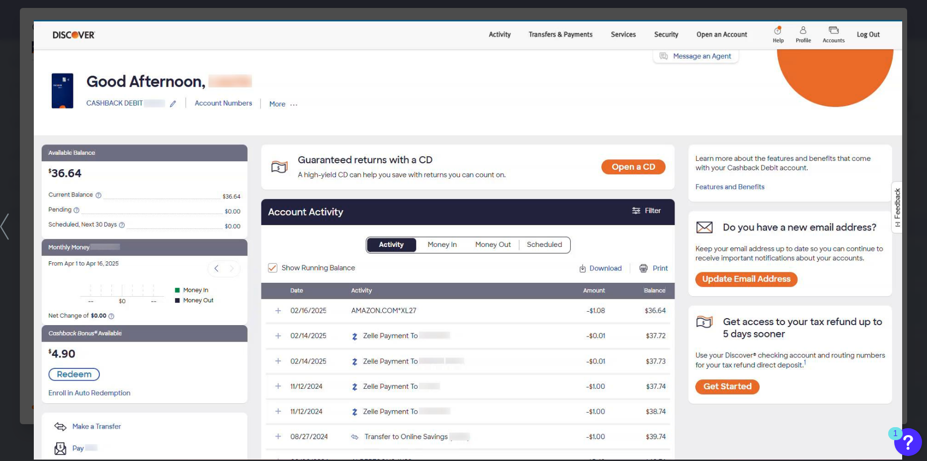
click at [42, 165] on img at bounding box center [468, 240] width 869 height 440
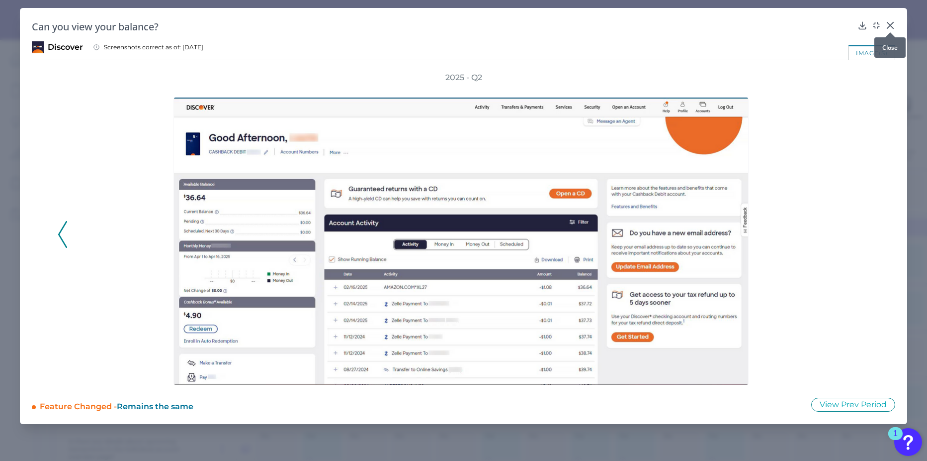
click at [894, 24] on icon at bounding box center [891, 25] width 10 height 10
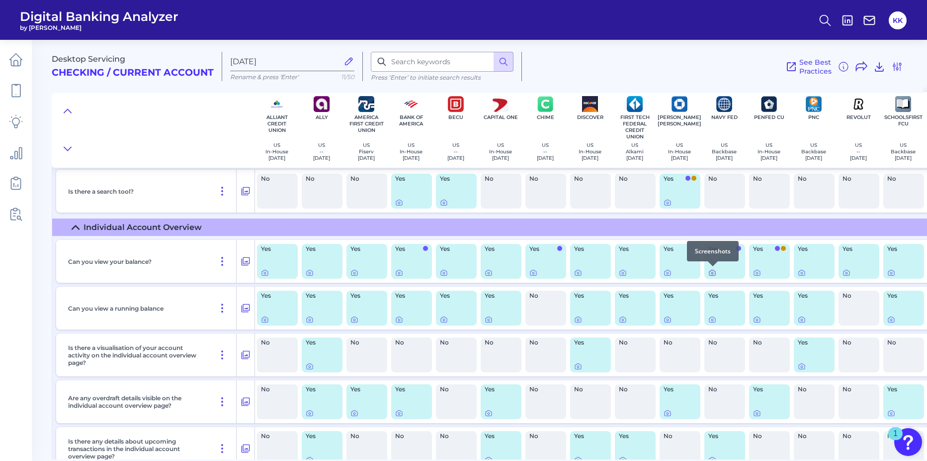
click at [714, 272] on icon at bounding box center [713, 273] width 8 height 8
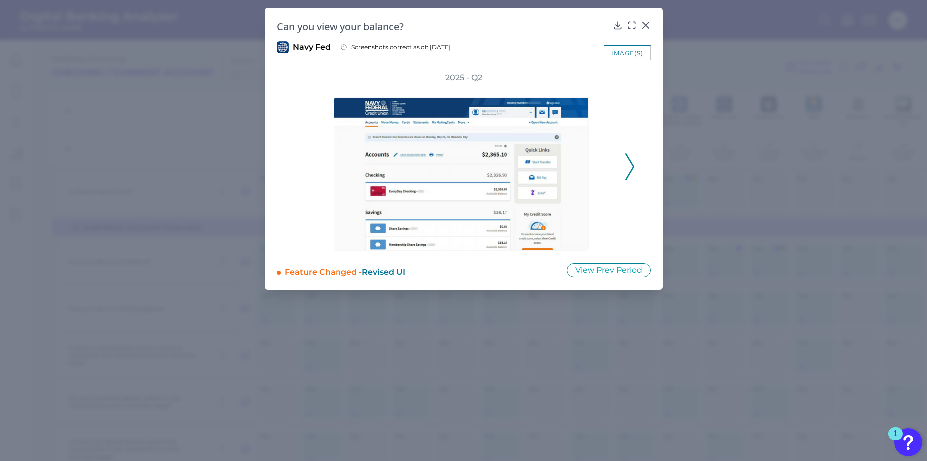
click at [628, 174] on icon at bounding box center [630, 166] width 9 height 27
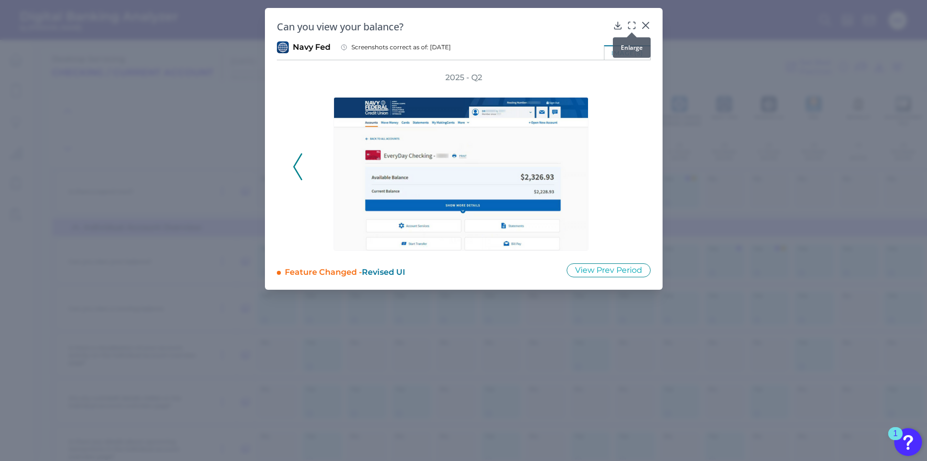
click at [636, 25] on icon at bounding box center [632, 25] width 10 height 10
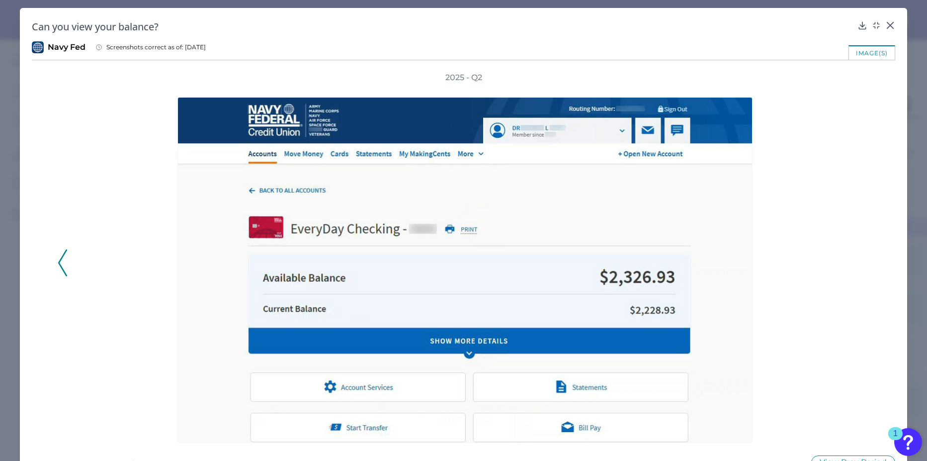
scroll to position [29, 0]
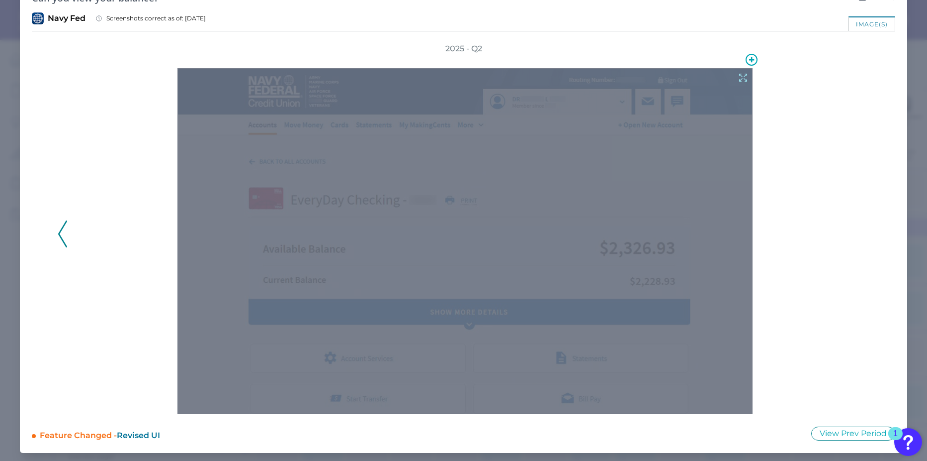
drag, startPoint x: 597, startPoint y: 212, endPoint x: 760, endPoint y: 200, distance: 163.6
click at [760, 200] on div at bounding box center [468, 234] width 778 height 360
drag, startPoint x: 659, startPoint y: 180, endPoint x: 720, endPoint y: 93, distance: 106.4
click at [764, 139] on div at bounding box center [468, 234] width 778 height 360
click at [738, 78] on icon at bounding box center [743, 77] width 11 height 11
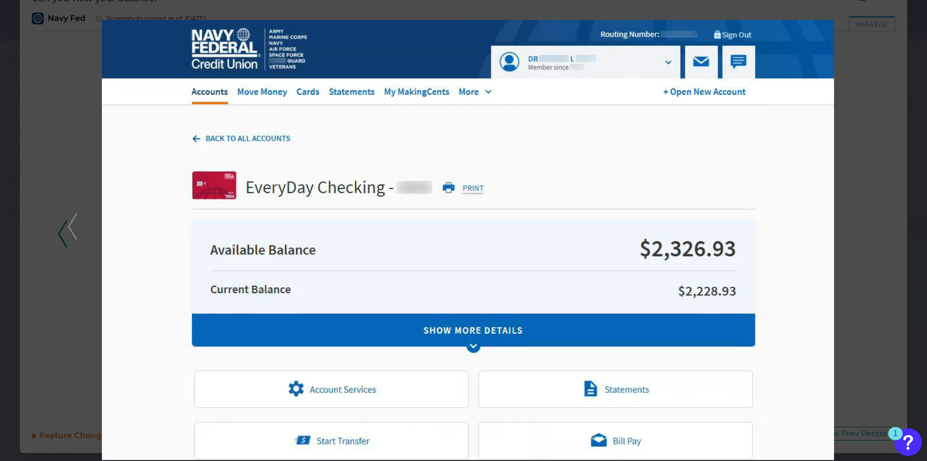
click at [838, 110] on div at bounding box center [463, 230] width 927 height 461
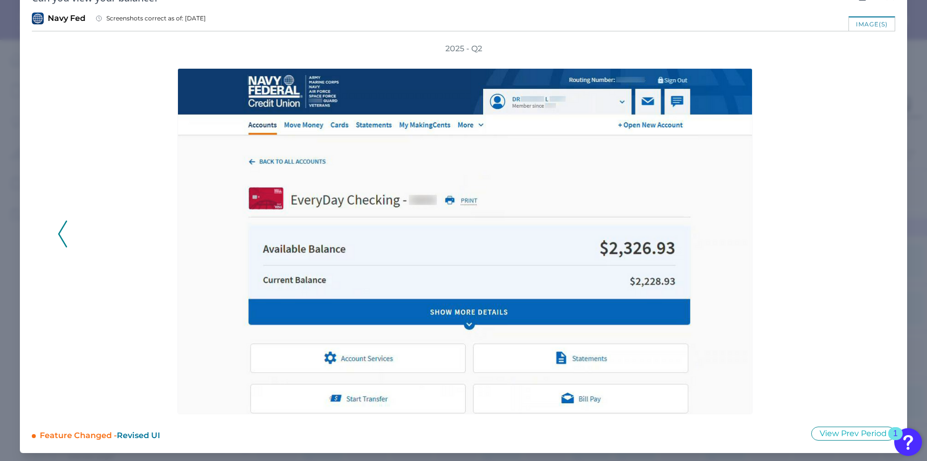
scroll to position [0, 0]
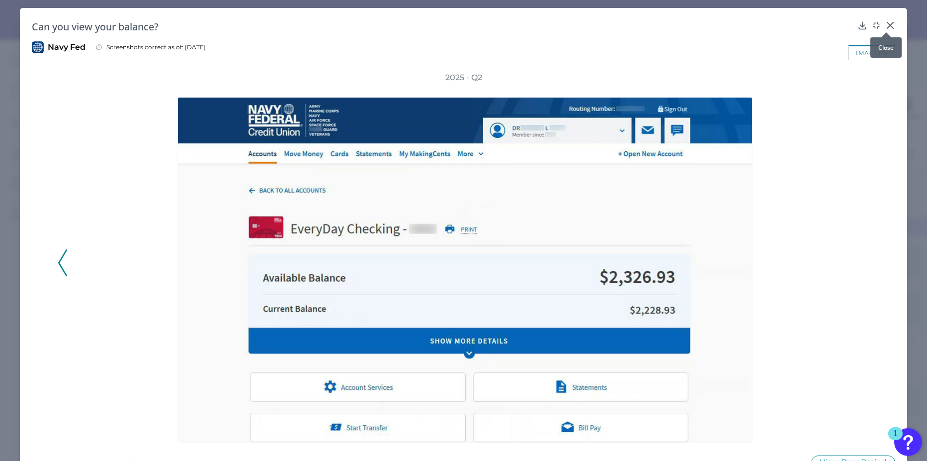
click at [888, 28] on div at bounding box center [887, 32] width 10 height 10
click at [888, 22] on icon at bounding box center [891, 25] width 6 height 6
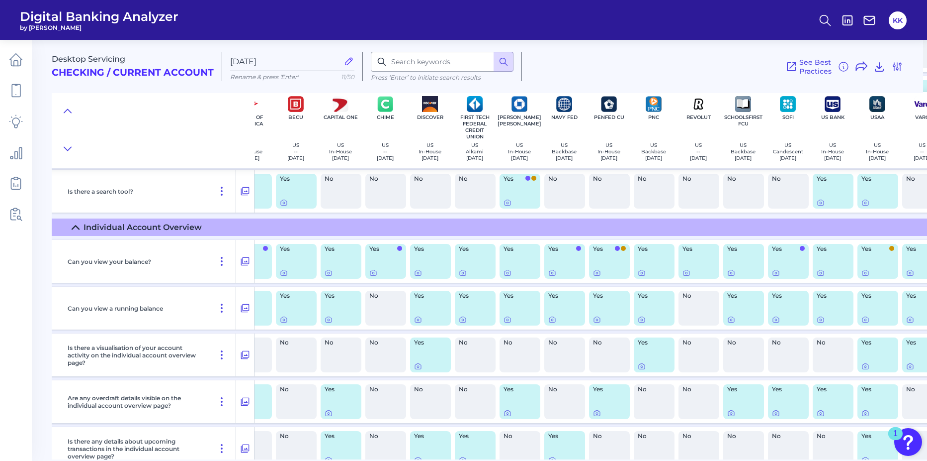
scroll to position [1144, 186]
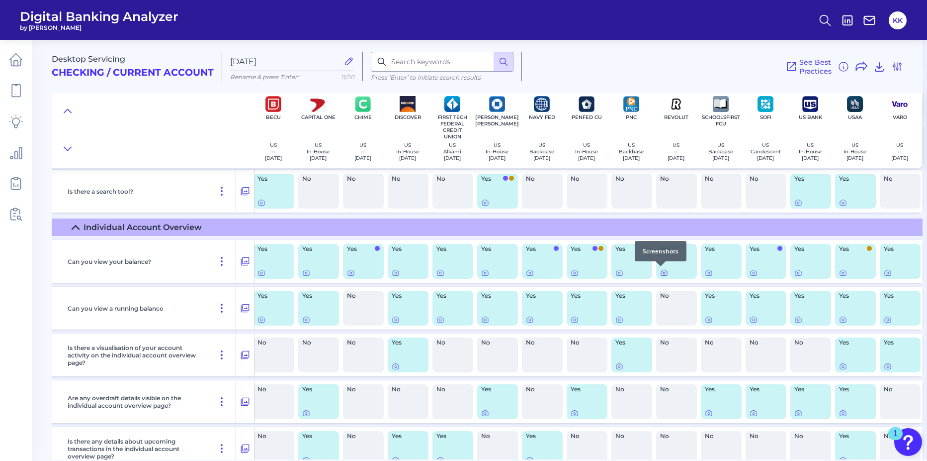
click at [662, 271] on icon at bounding box center [664, 273] width 8 height 8
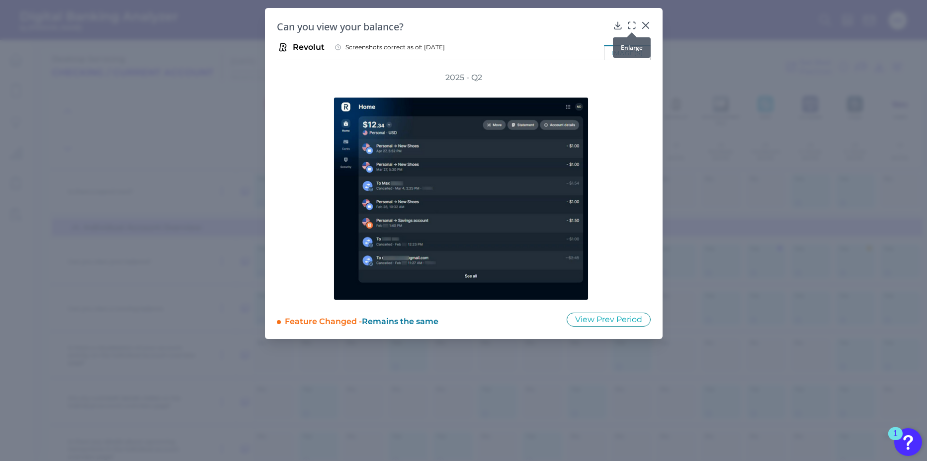
click at [630, 27] on div at bounding box center [632, 32] width 10 height 10
click at [635, 21] on icon at bounding box center [632, 25] width 10 height 10
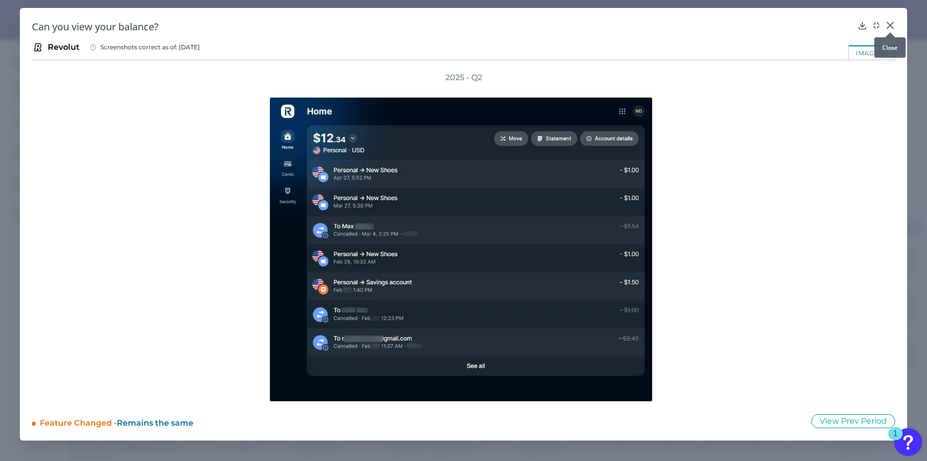
click at [894, 26] on icon at bounding box center [891, 25] width 10 height 10
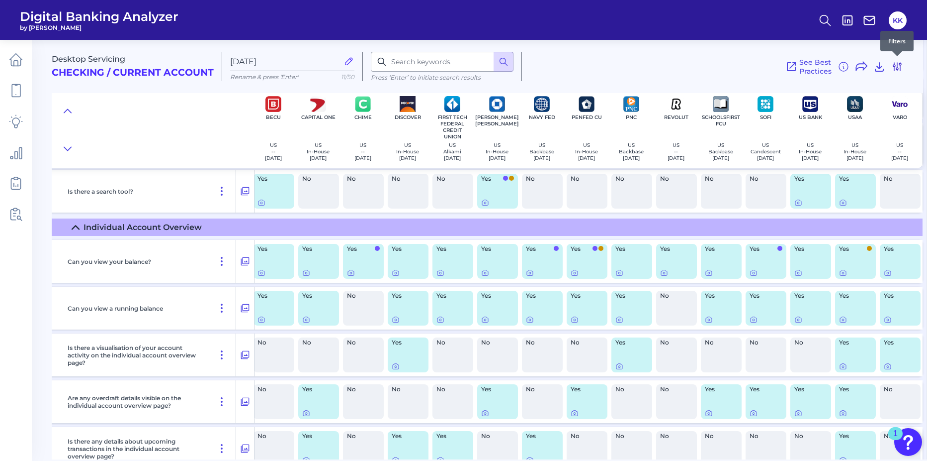
click at [895, 66] on icon at bounding box center [898, 67] width 12 height 12
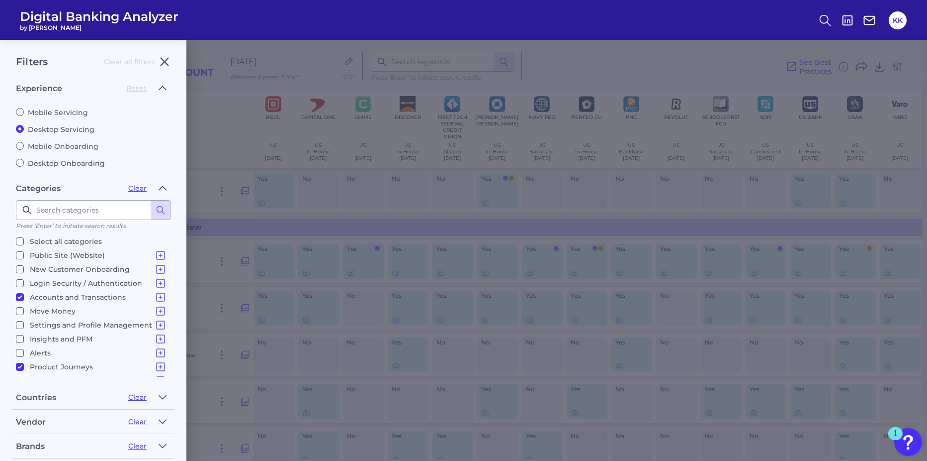
scroll to position [10, 0]
click at [161, 444] on icon "button" at bounding box center [163, 446] width 8 height 12
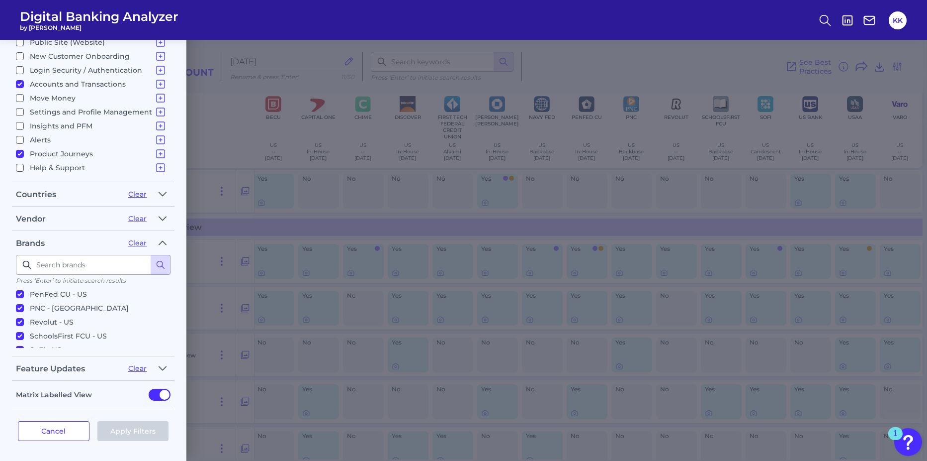
scroll to position [219, 0]
